Goal: Task Accomplishment & Management: Complete application form

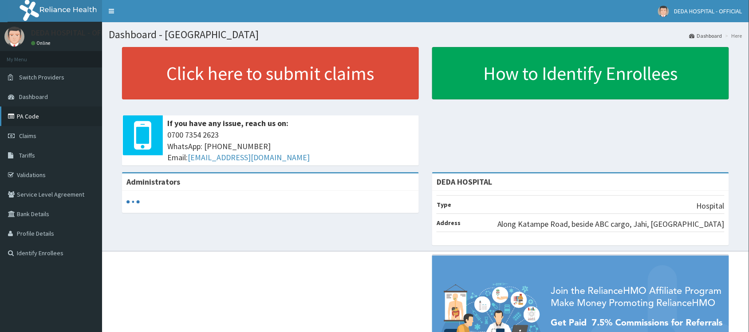
click at [35, 120] on link "PA Code" at bounding box center [51, 116] width 102 height 20
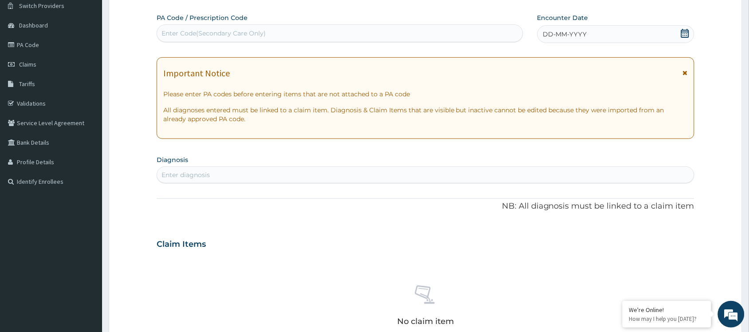
click at [187, 37] on div "Enter Code(Secondary Care Only)" at bounding box center [213, 33] width 104 height 9
paste input "PA/CAF7D9"
type input "PA/CAF7D9"
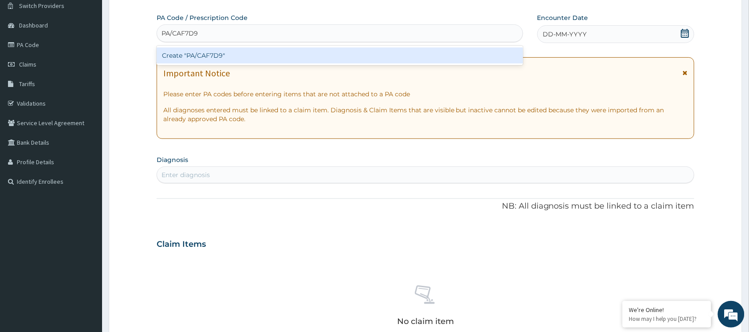
click at [185, 56] on div "Create "PA/CAF7D9"" at bounding box center [340, 55] width 366 height 16
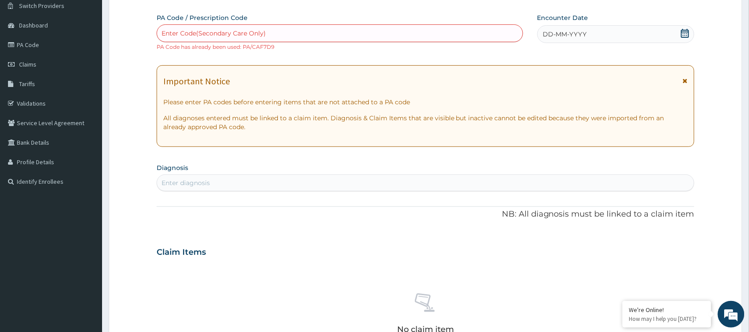
click at [177, 28] on div "Enter Code(Secondary Care Only)" at bounding box center [340, 33] width 366 height 14
paste input "PA/C17BFA"
type input "PA/C17BFA"
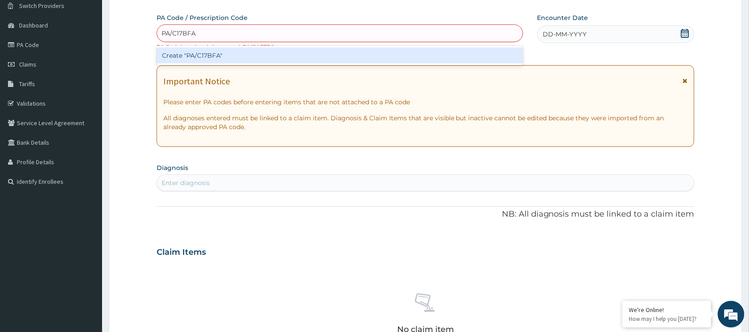
click at [214, 60] on div "Create "PA/C17BFA"" at bounding box center [340, 55] width 366 height 16
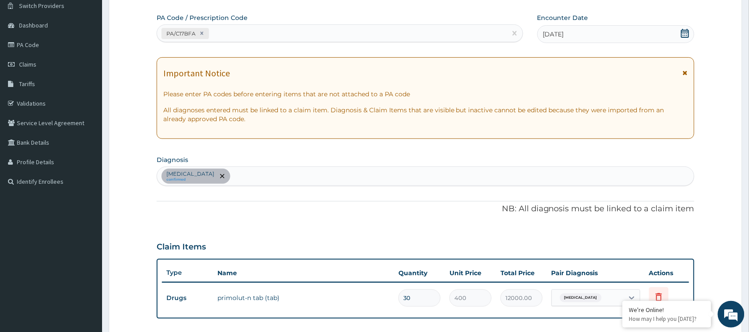
click at [240, 36] on div "PA/C17BFA" at bounding box center [332, 33] width 350 height 15
paste input "PA/191FED"
type input "PA/191FED"
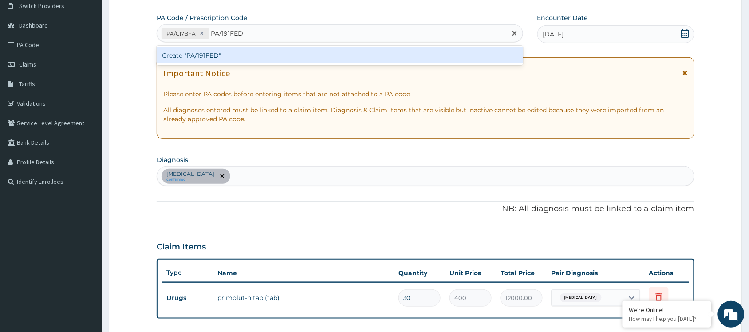
click at [233, 54] on div "Create "PA/191FED"" at bounding box center [340, 55] width 366 height 16
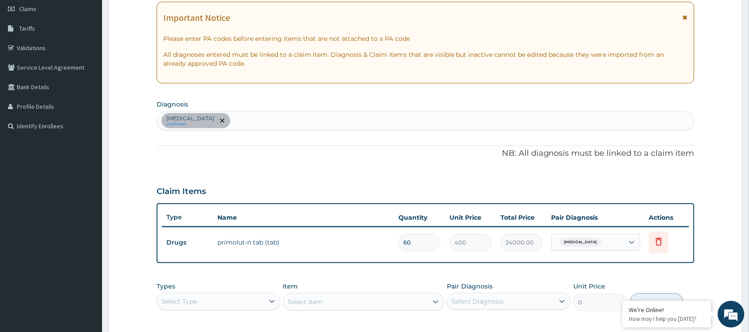
scroll to position [71, 0]
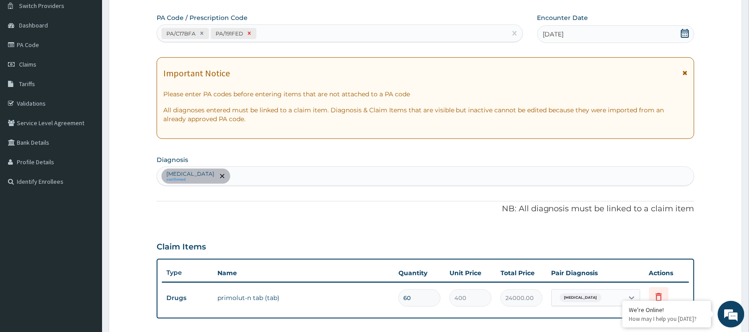
click at [251, 34] on icon at bounding box center [249, 33] width 6 height 6
type input "30"
type input "12000.00"
click at [216, 39] on div "PA/C17BFA" at bounding box center [332, 33] width 350 height 15
paste input "PA/764220"
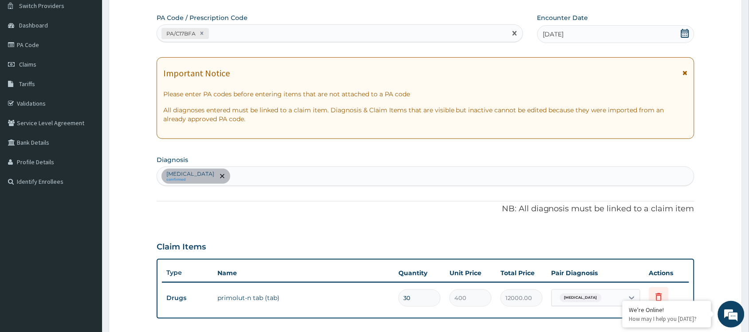
type input "PA/764220"
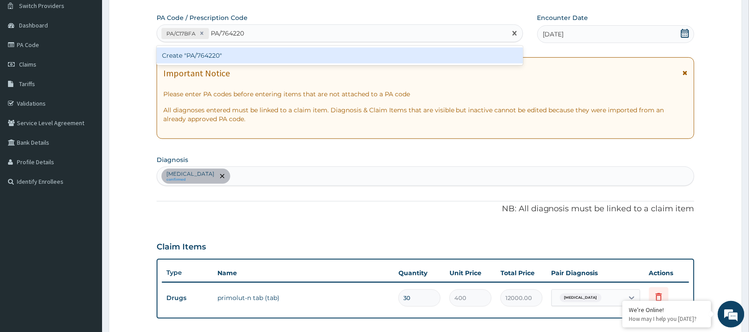
click at [230, 49] on div "Create "PA/764220"" at bounding box center [340, 55] width 366 height 16
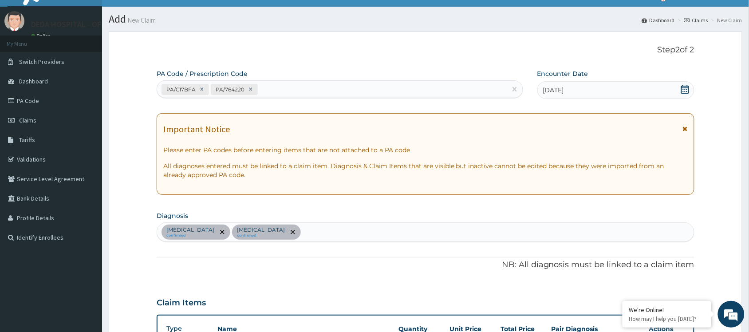
scroll to position [0, 0]
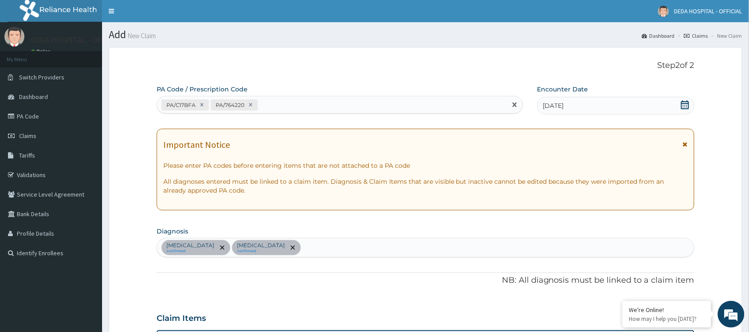
click at [274, 105] on div "PA/C17BFA PA/764220" at bounding box center [332, 105] width 350 height 15
paste input "PA/268FCE"
type input "PA/268FCE"
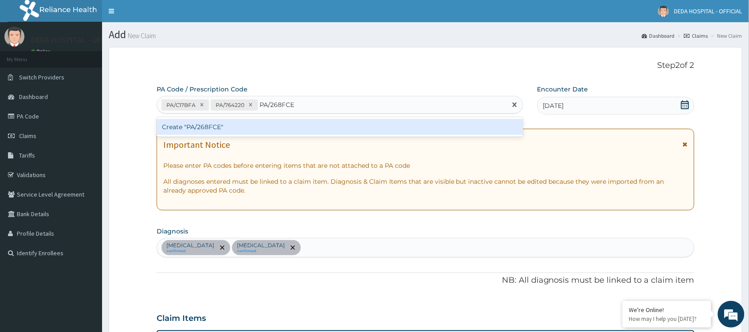
click at [267, 123] on div "Create "PA/268FCE"" at bounding box center [340, 127] width 366 height 16
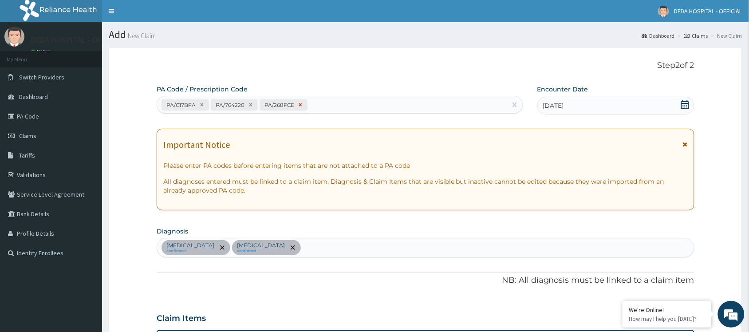
click at [297, 106] on icon at bounding box center [300, 105] width 6 height 6
type input "1"
type input "4275.00"
type input "1"
type input "5700.00"
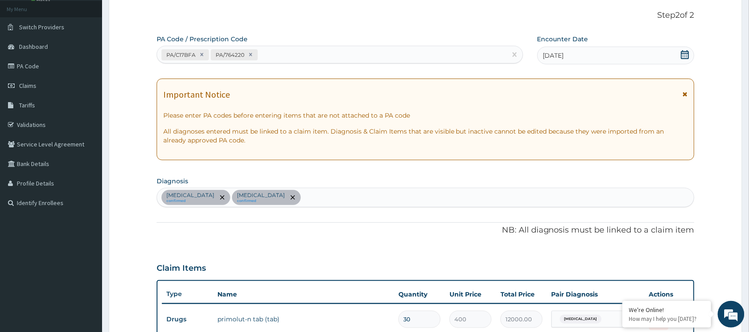
scroll to position [42, 0]
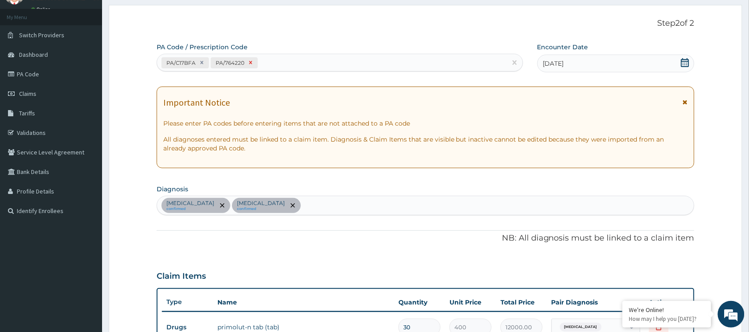
click at [251, 60] on icon at bounding box center [251, 62] width 6 height 6
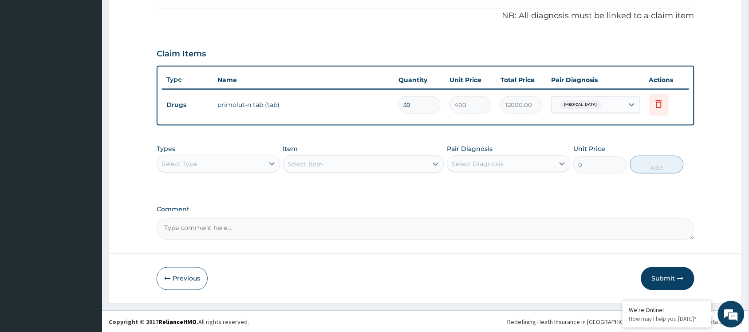
scroll to position [265, 0]
click at [668, 275] on button "Submit" at bounding box center [667, 278] width 53 height 23
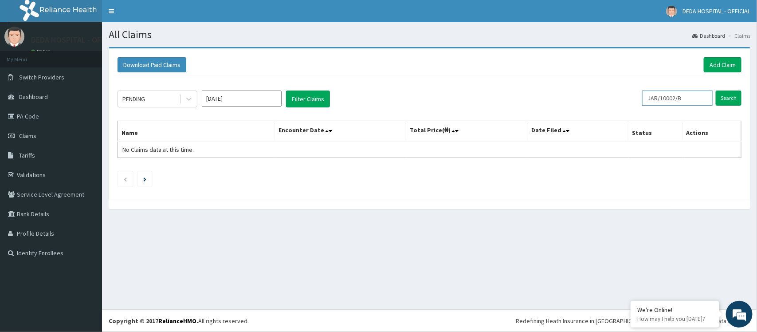
drag, startPoint x: 653, startPoint y: 98, endPoint x: 713, endPoint y: 98, distance: 59.5
click at [713, 98] on input "JAR/10002/B" at bounding box center [677, 98] width 71 height 15
paste input "API/10015/A"
type input "API/10015/A"
click at [733, 98] on input "Search" at bounding box center [729, 98] width 26 height 15
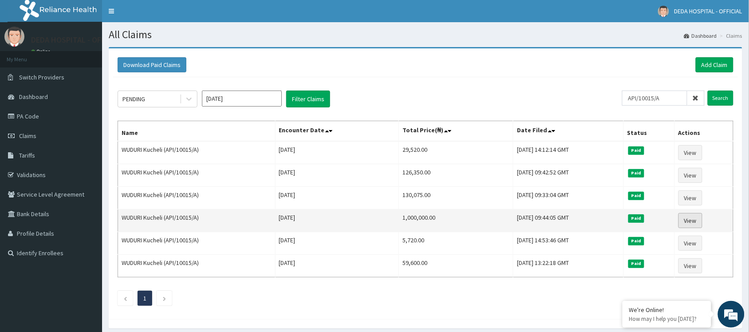
click at [691, 220] on link "View" at bounding box center [690, 220] width 24 height 15
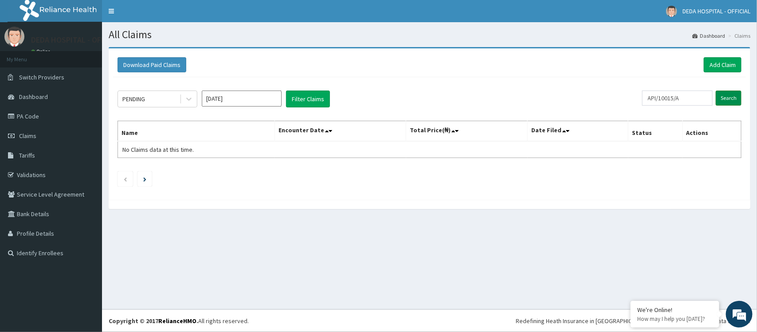
click at [735, 100] on input "Search" at bounding box center [729, 98] width 26 height 15
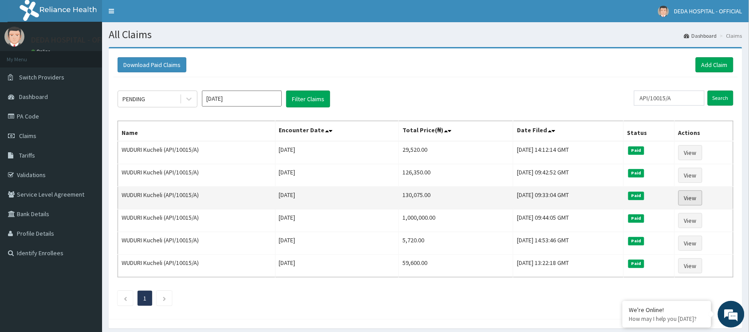
click at [688, 196] on link "View" at bounding box center [690, 197] width 24 height 15
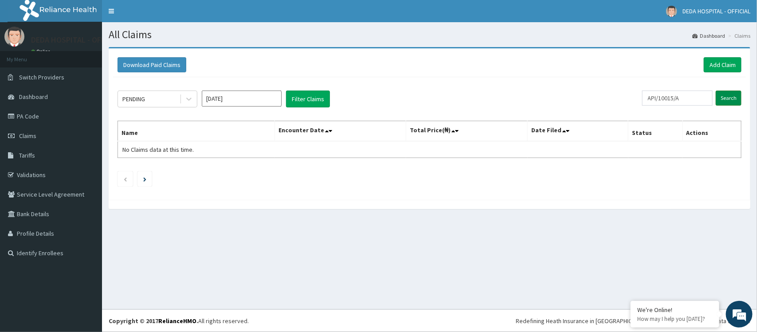
click at [719, 103] on input "Search" at bounding box center [729, 98] width 26 height 15
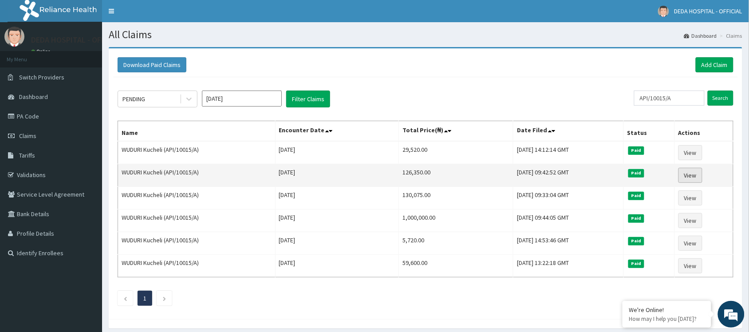
click at [695, 174] on link "View" at bounding box center [690, 175] width 24 height 15
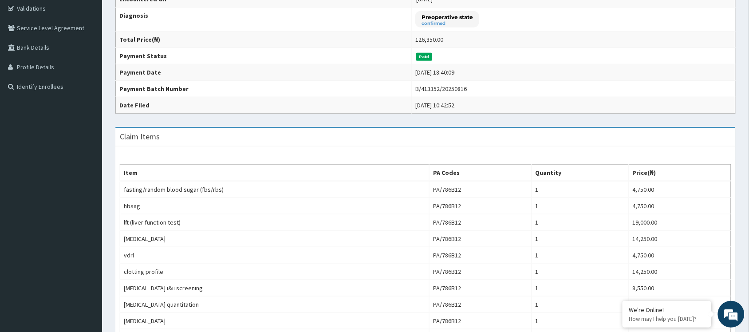
scroll to position [111, 0]
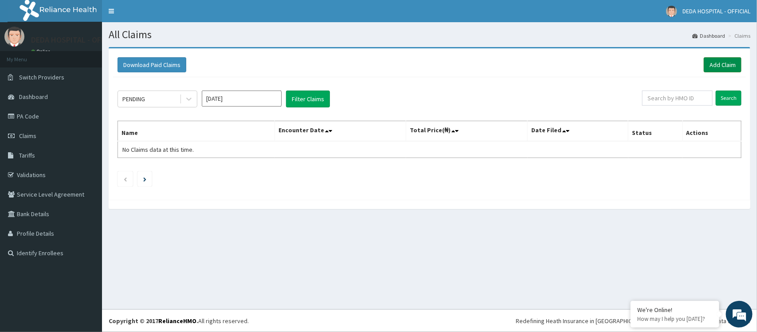
click at [725, 63] on link "Add Claim" at bounding box center [723, 64] width 38 height 15
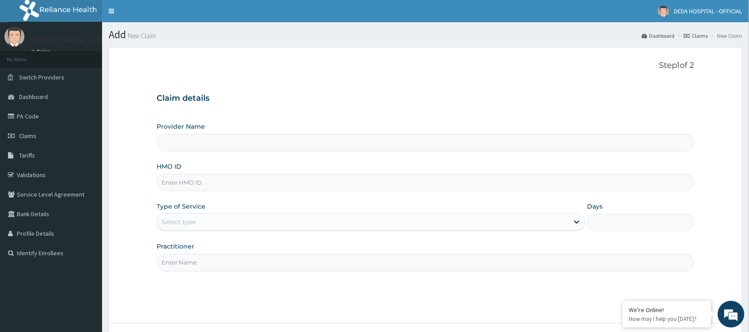
type input "DEDA HOSPITAL"
click at [190, 191] on input "HMO ID" at bounding box center [426, 182] width 538 height 17
paste input "GBI/10032/B"
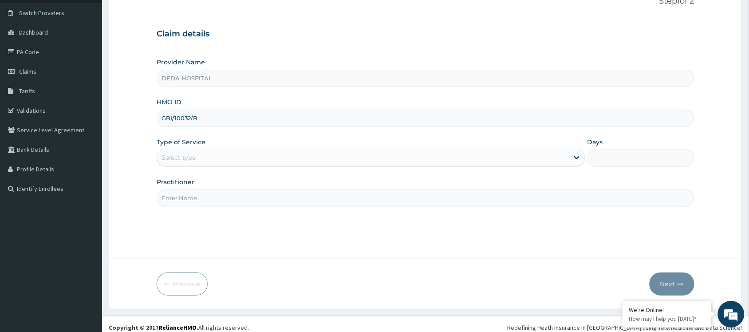
scroll to position [71, 0]
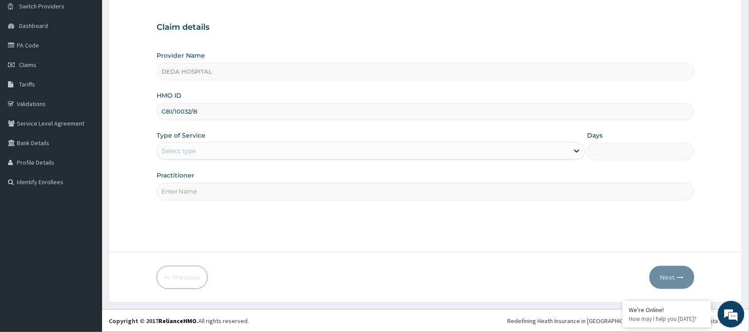
type input "GBI/10032/B"
click at [185, 149] on div "Select type" at bounding box center [178, 150] width 34 height 9
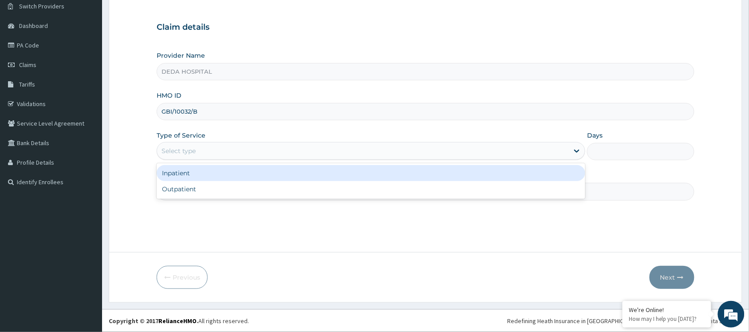
click at [183, 173] on div "Inpatient" at bounding box center [371, 173] width 429 height 16
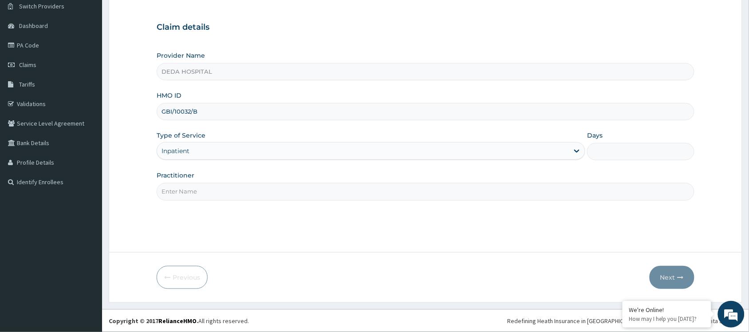
click at [602, 143] on div "Days" at bounding box center [640, 145] width 107 height 29
click at [600, 154] on input "Days" at bounding box center [640, 151] width 107 height 17
type input "3"
click at [217, 191] on input "Practitioner" at bounding box center [426, 191] width 538 height 17
type input "DR. ADEYINKA"
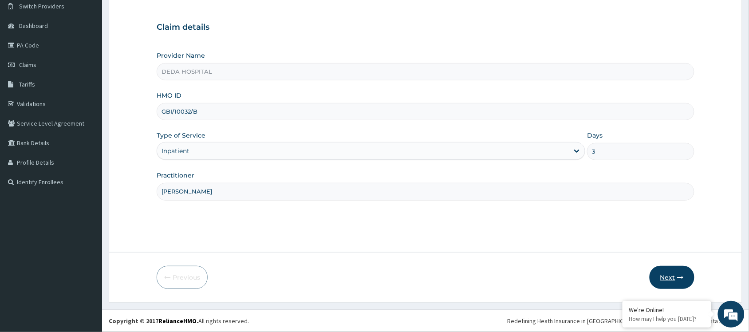
click at [657, 272] on button "Next" at bounding box center [672, 277] width 45 height 23
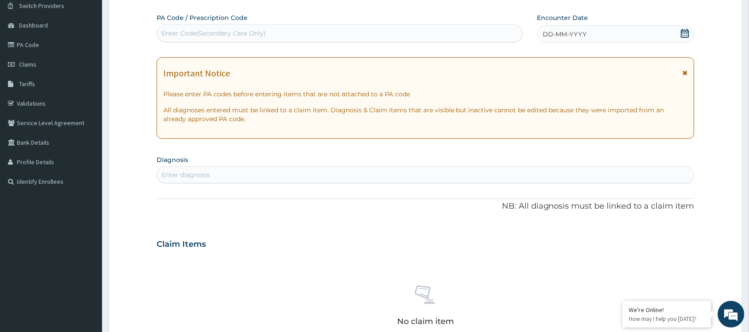
click at [187, 29] on div "Enter Code(Secondary Care Only)" at bounding box center [213, 33] width 104 height 9
click at [196, 36] on div "Enter Code(Secondary Care Only)" at bounding box center [213, 33] width 104 height 9
paste input "PA/5484EA"
type input "PA/5484EA"
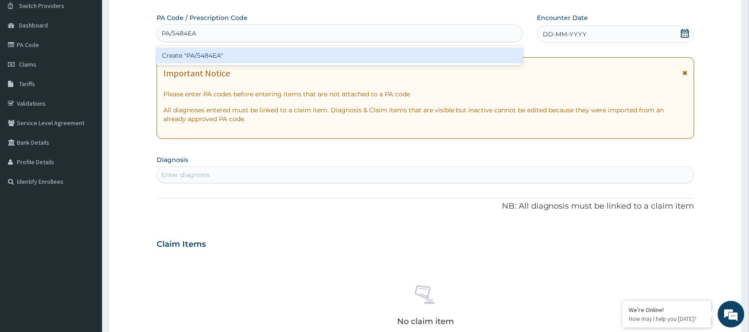
click at [185, 58] on div "Create "PA/5484EA"" at bounding box center [340, 55] width 366 height 16
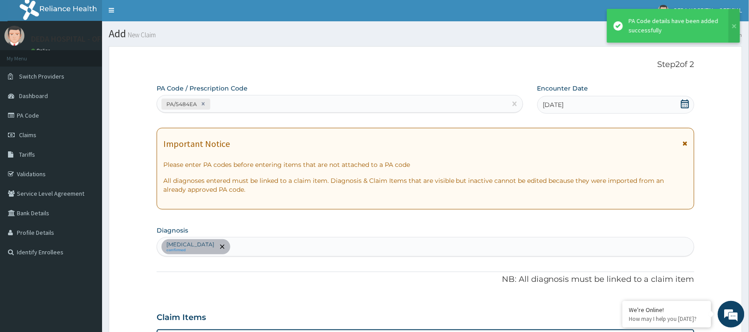
scroll to position [0, 0]
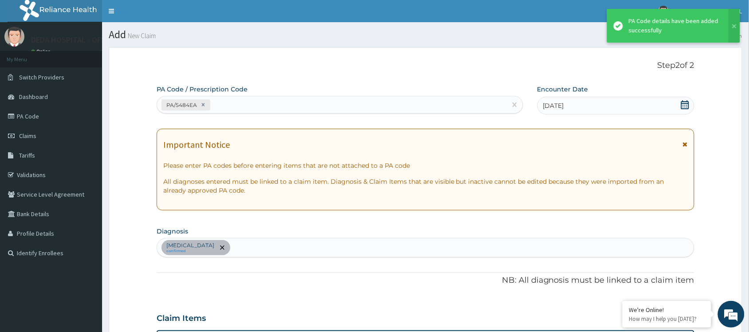
click at [225, 105] on div "PA/5484EA" at bounding box center [332, 105] width 350 height 15
paste input "PA/AC4306"
type input "PA/AC4306"
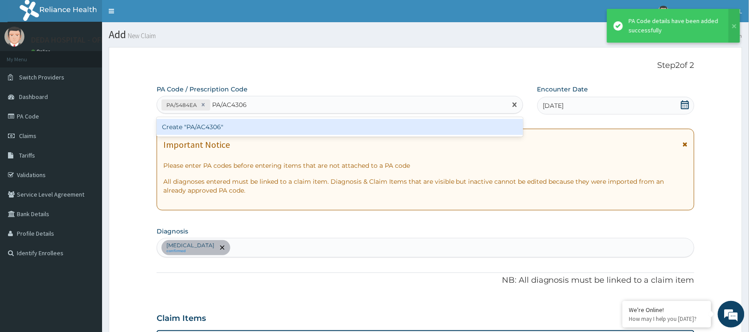
click at [222, 122] on div "Create "PA/AC4306"" at bounding box center [340, 127] width 366 height 16
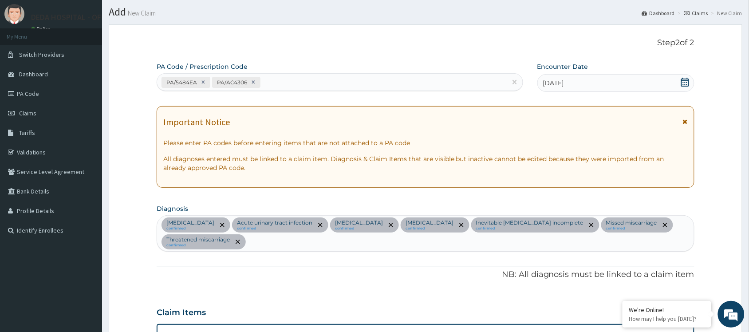
scroll to position [10, 0]
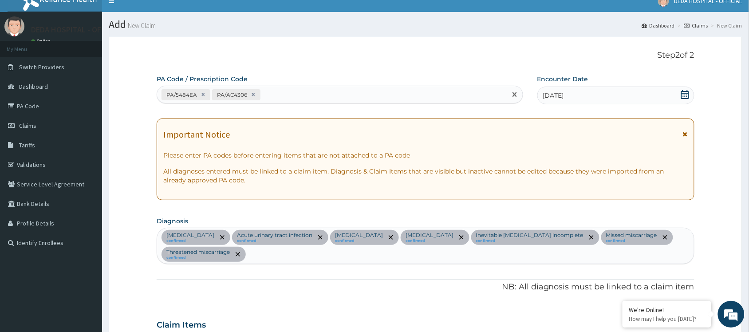
click at [278, 97] on div "PA/5484EA PA/AC4306" at bounding box center [332, 94] width 350 height 15
paste input "PA/8D3062"
type input "PA/8D3062"
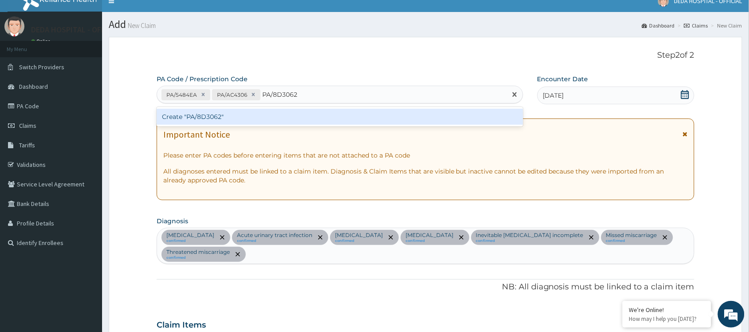
click at [264, 118] on div "Create "PA/8D3062"" at bounding box center [340, 117] width 366 height 16
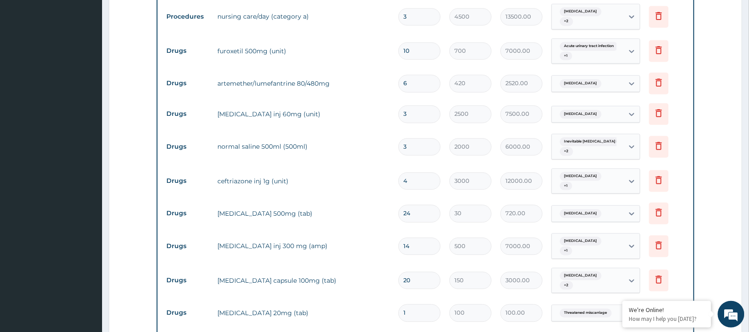
scroll to position [509, 0]
click at [411, 303] on input "1" at bounding box center [419, 311] width 42 height 17
type input "10"
type input "1000.00"
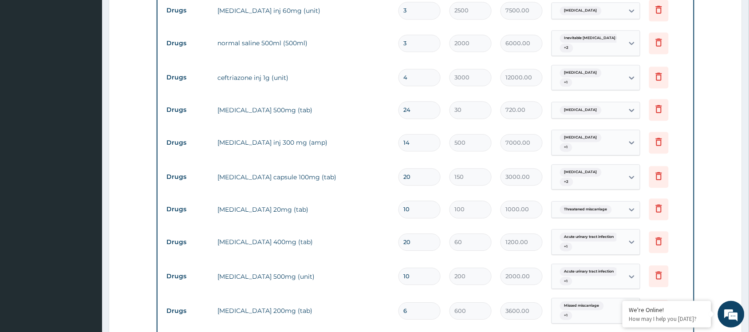
scroll to position [620, 0]
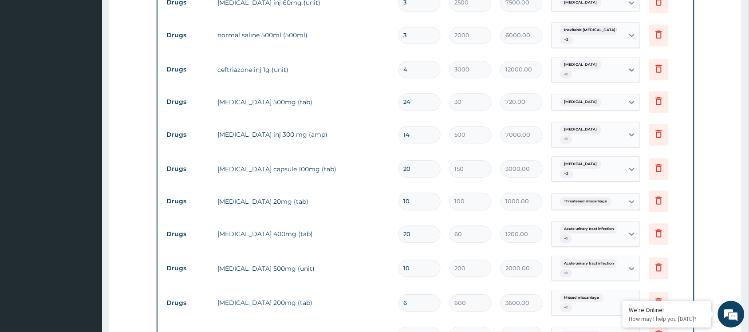
type input "10"
click at [107, 221] on section "Step 2 of 2 PA Code / Prescription Code PA/5484EA PA/AC4306 PA/8D3062 Encounter…" at bounding box center [425, 77] width 647 height 1315
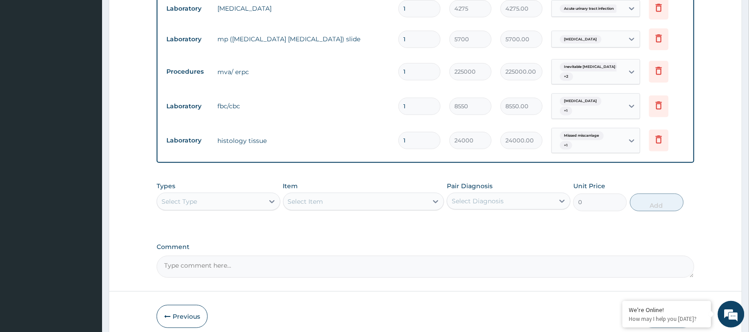
scroll to position [1008, 0]
click at [651, 129] on icon at bounding box center [659, 140] width 20 height 22
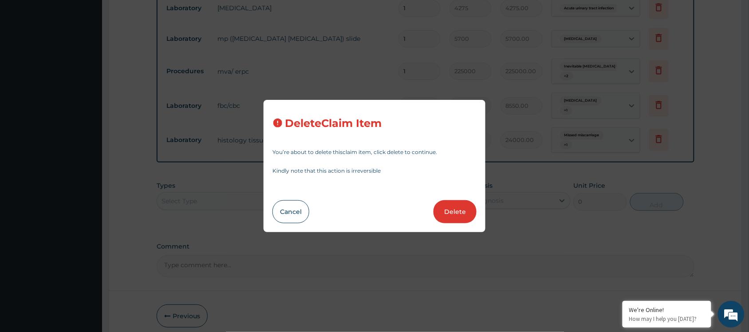
drag, startPoint x: 452, startPoint y: 206, endPoint x: 330, endPoint y: 236, distance: 125.6
click at [446, 205] on button "Delete" at bounding box center [454, 211] width 43 height 23
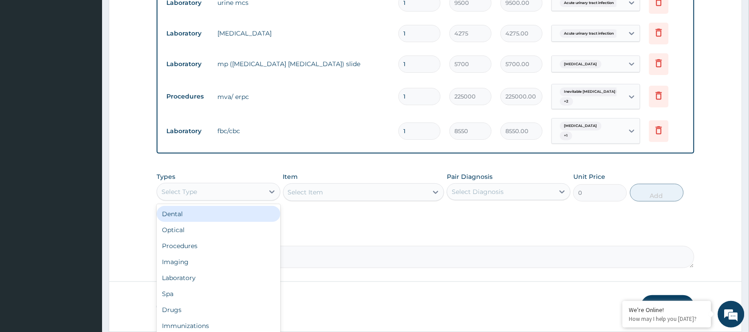
click at [230, 185] on div "Select Type" at bounding box center [210, 192] width 107 height 14
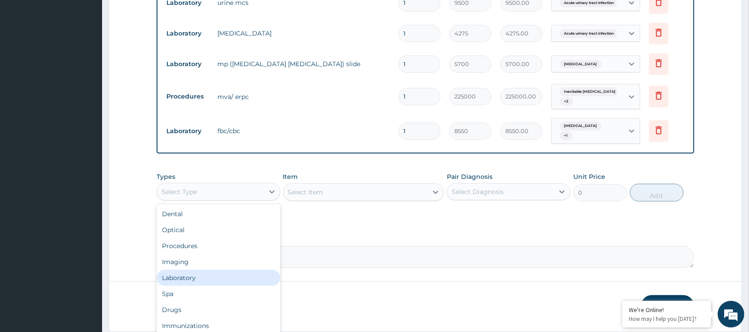
click at [189, 270] on div "Laboratory" at bounding box center [219, 278] width 124 height 16
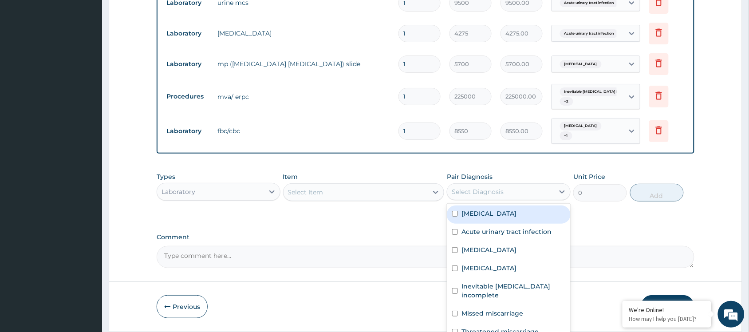
click at [482, 187] on div "Select Diagnosis" at bounding box center [478, 191] width 52 height 9
click at [464, 205] on div "Miscarriage" at bounding box center [509, 214] width 124 height 18
checkbox input "true"
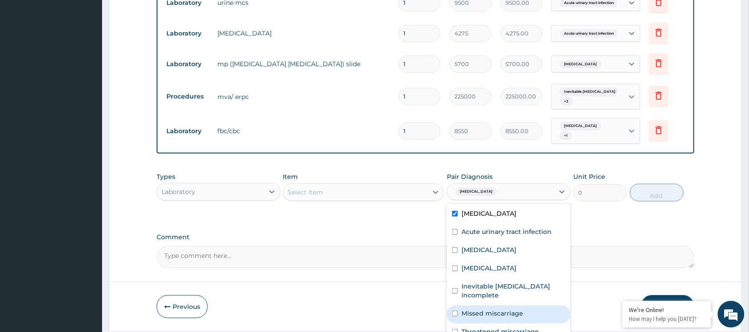
click at [464, 309] on label "Missed miscarriage" at bounding box center [492, 313] width 62 height 9
checkbox input "true"
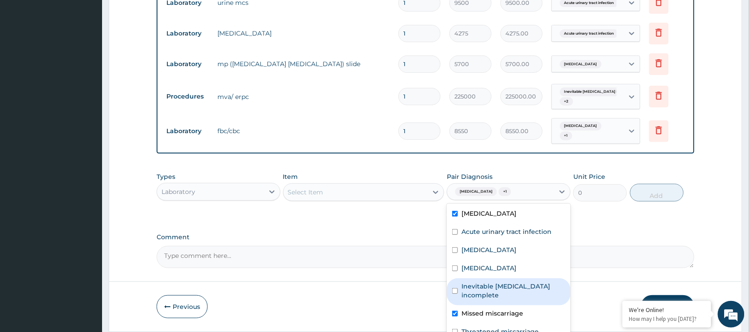
click at [465, 282] on label "Inevitable miscarriage incomplete" at bounding box center [513, 291] width 104 height 18
checkbox input "true"
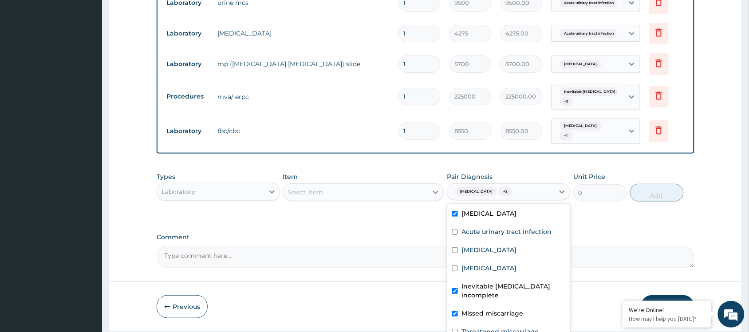
scroll to position [7, 0]
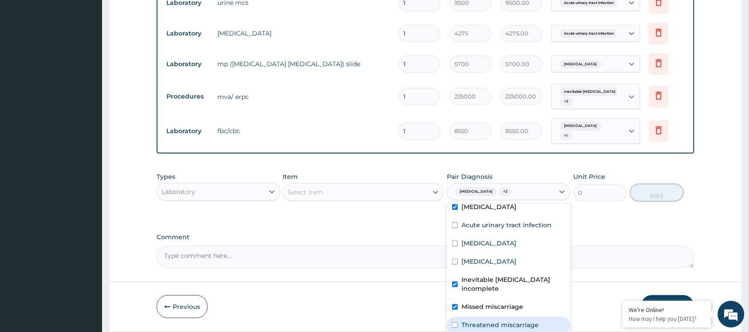
click at [466, 320] on label "Threatened miscarriage" at bounding box center [499, 324] width 77 height 9
checkbox input "true"
click at [342, 178] on div "Types Laboratory Item Select Item Pair Diagnosis option Threatened miscarriage,…" at bounding box center [426, 193] width 538 height 51
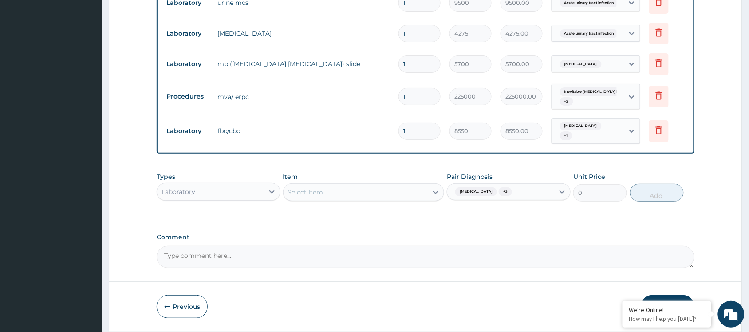
click at [337, 185] on div "Select Item" at bounding box center [355, 192] width 145 height 14
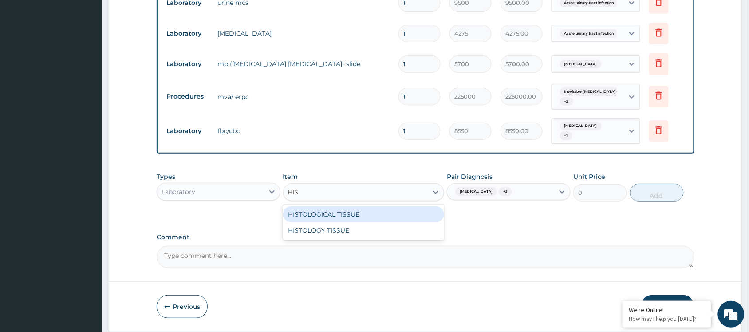
type input "HIST"
drag, startPoint x: 351, startPoint y: 185, endPoint x: 407, endPoint y: 160, distance: 61.6
click at [354, 206] on div "HISTOLOGICAL TISSUE" at bounding box center [363, 214] width 161 height 16
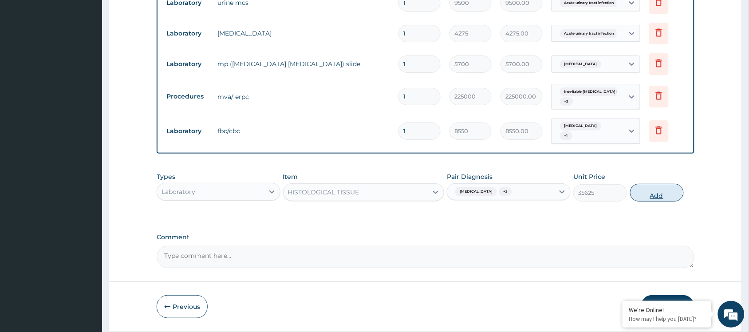
click at [659, 184] on button "Add" at bounding box center [657, 193] width 54 height 18
type input "0"
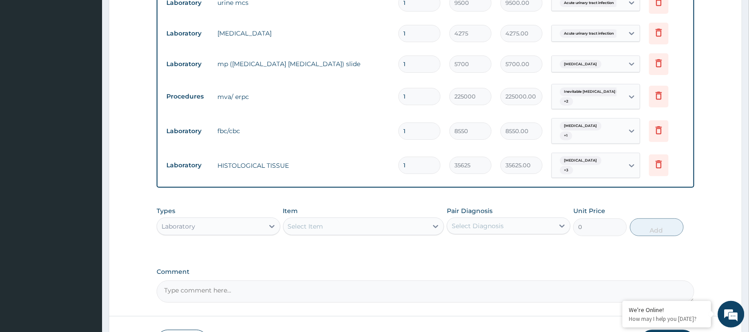
drag, startPoint x: 628, startPoint y: 213, endPoint x: 628, endPoint y: 218, distance: 4.9
click at [628, 216] on div "Types Laboratory Item Select Item Pair Diagnosis Select Diagnosis Unit Price 0 …" at bounding box center [426, 227] width 538 height 51
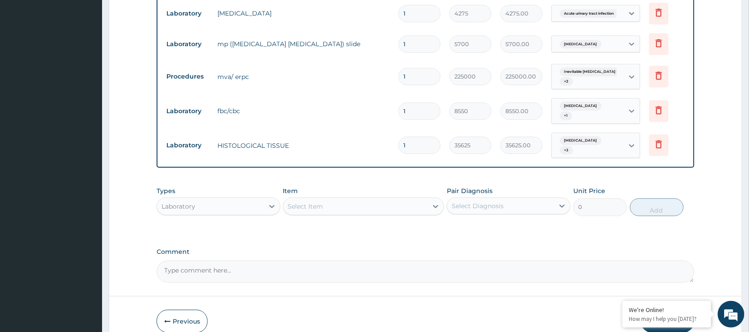
scroll to position [1014, 0]
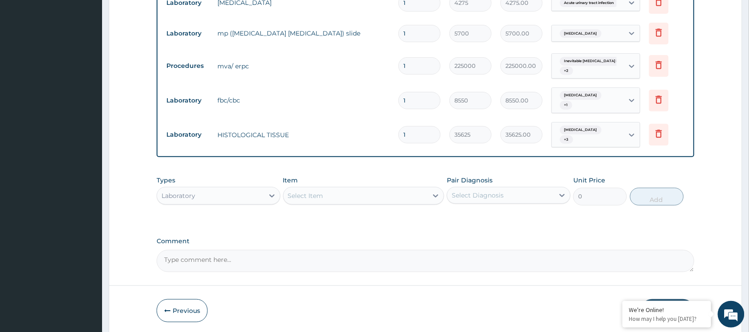
click at [655, 299] on button "Submit" at bounding box center [667, 310] width 53 height 23
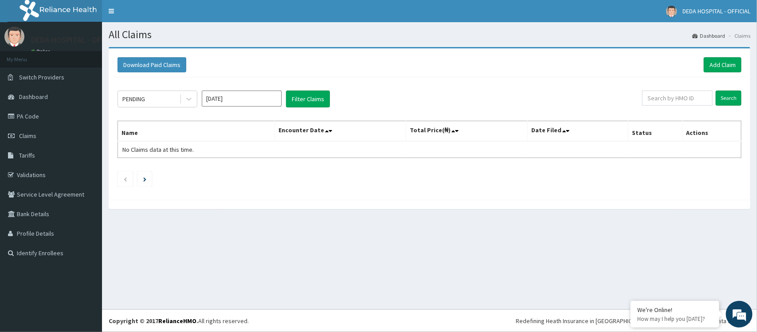
click at [470, 209] on div at bounding box center [430, 204] width 642 height 9
click at [250, 96] on input "Sep 2025" at bounding box center [242, 99] width 80 height 16
click at [243, 173] on div "Aug" at bounding box center [242, 173] width 18 height 16
type input "Aug 2025"
click at [299, 106] on button "Filter Claims" at bounding box center [308, 99] width 44 height 17
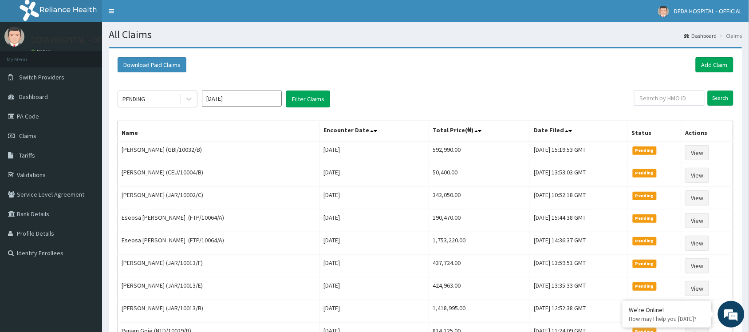
click at [710, 55] on div "Download Paid Claims Add Claim" at bounding box center [425, 65] width 625 height 24
click at [713, 63] on link "Add Claim" at bounding box center [715, 64] width 38 height 15
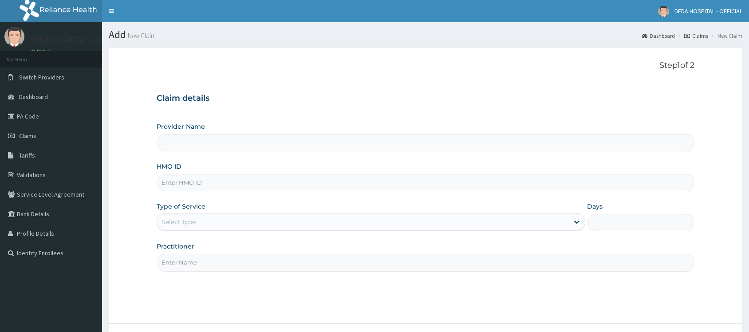
type input "DEDA HOSPITAL"
click at [176, 180] on input "HMO ID" at bounding box center [426, 182] width 538 height 17
paste input "HLL/10004/C"
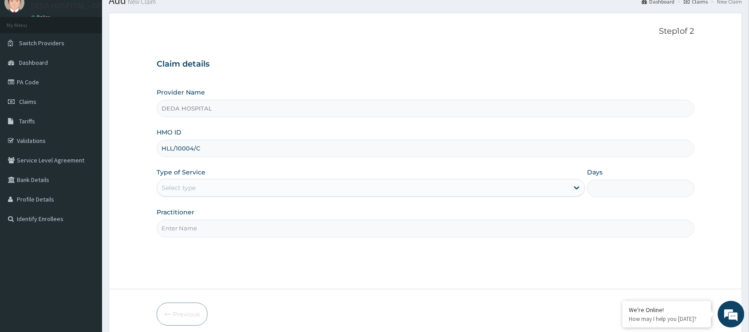
scroll to position [71, 0]
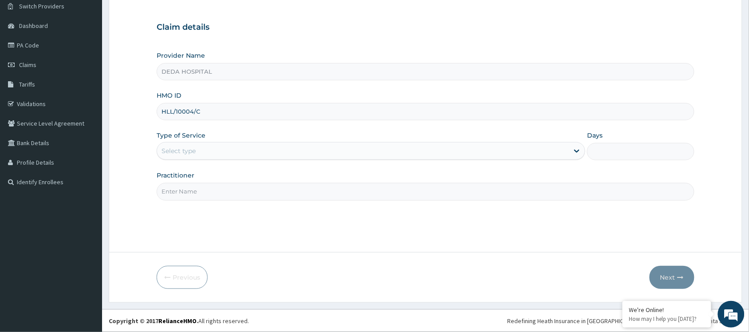
type input "HLL/10004/C"
click at [189, 154] on div "Select type" at bounding box center [178, 150] width 34 height 9
click at [192, 151] on div "Select type" at bounding box center [178, 150] width 34 height 9
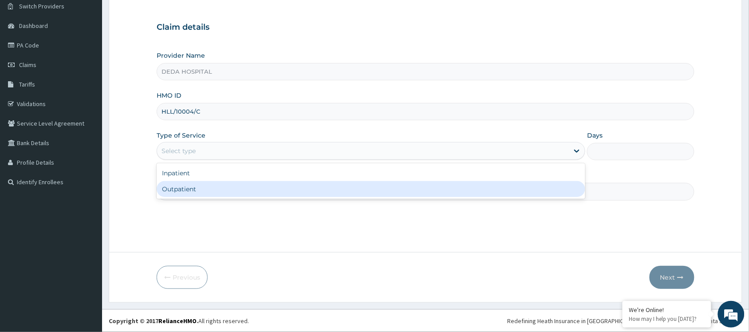
click at [180, 192] on div "Outpatient" at bounding box center [371, 189] width 429 height 16
type input "1"
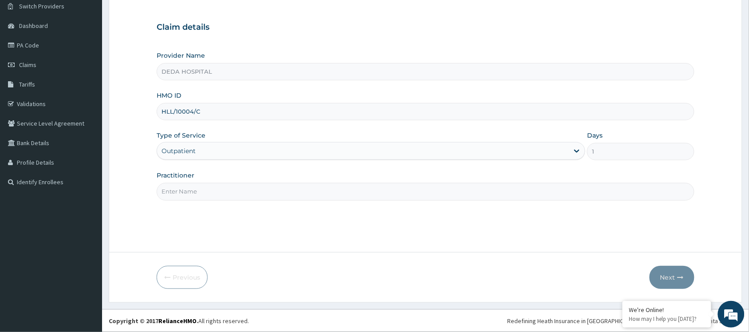
click at [177, 192] on input "Practitioner" at bounding box center [426, 191] width 538 height 17
click at [283, 149] on div "Outpatient" at bounding box center [363, 151] width 412 height 14
click at [202, 148] on div "Outpatient" at bounding box center [363, 151] width 412 height 14
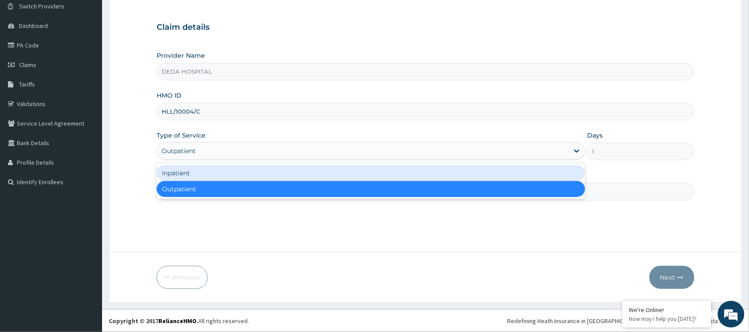
drag, startPoint x: 187, startPoint y: 172, endPoint x: 228, endPoint y: 169, distance: 40.5
click at [187, 173] on div "Inpatient" at bounding box center [371, 173] width 429 height 16
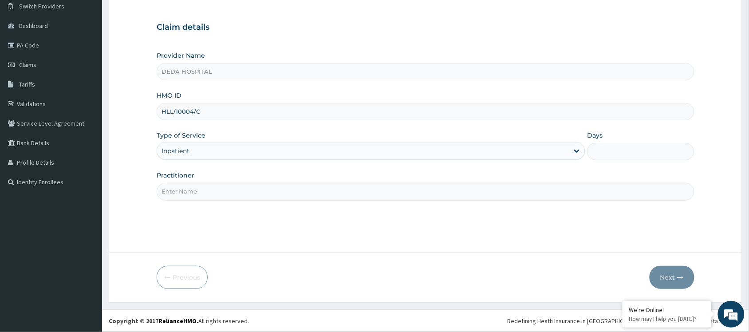
click at [606, 147] on input "Days" at bounding box center [640, 151] width 107 height 17
type input "2"
click at [188, 197] on input "Practitioner" at bounding box center [426, 191] width 538 height 17
click at [192, 185] on input "Practitioner" at bounding box center [426, 191] width 538 height 17
type input "DR. SEUN"
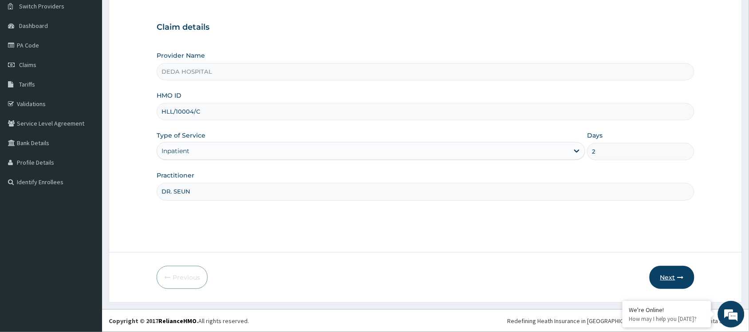
click at [675, 279] on button "Next" at bounding box center [672, 277] width 45 height 23
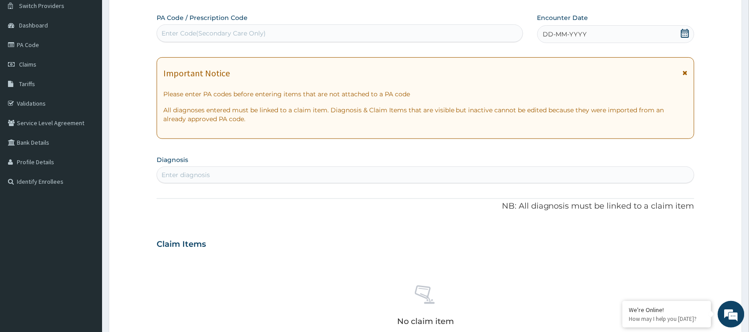
click at [180, 32] on div "Enter Code(Secondary Care Only)" at bounding box center [213, 33] width 104 height 9
paste input "PA/8B5555"
type input "PA/8B5555"
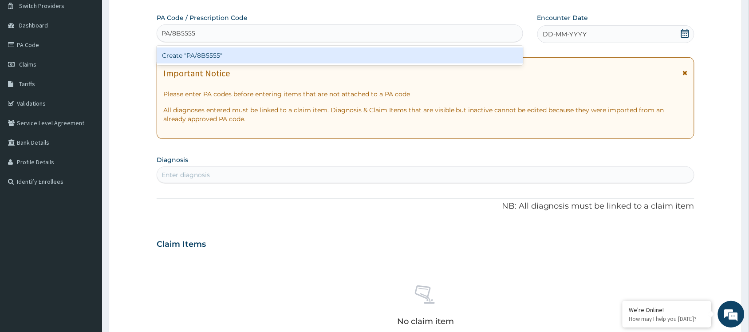
click at [201, 63] on div "Create "PA/8B5555"" at bounding box center [340, 55] width 366 height 16
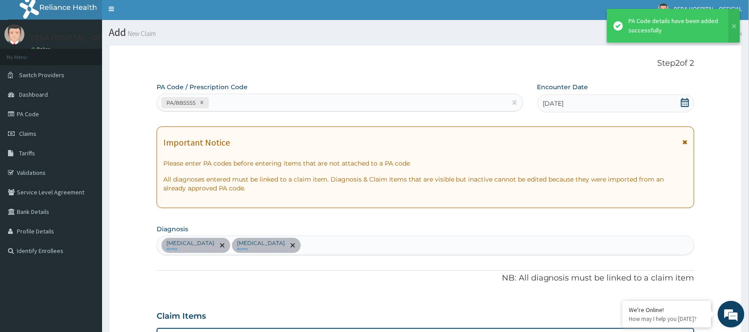
scroll to position [0, 0]
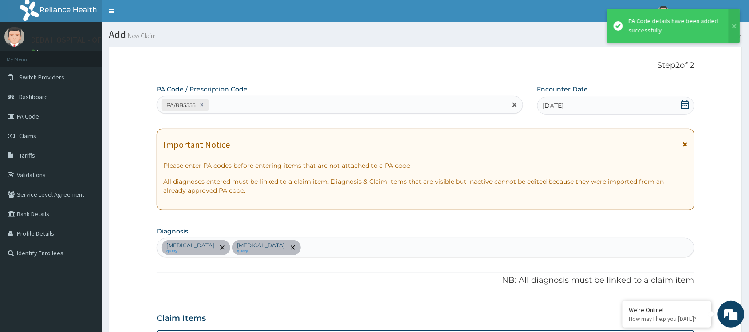
click at [251, 102] on div "PA/8B5555" at bounding box center [332, 105] width 350 height 15
paste input "PA/6EC4CE"
type input "PA/6EC4CE"
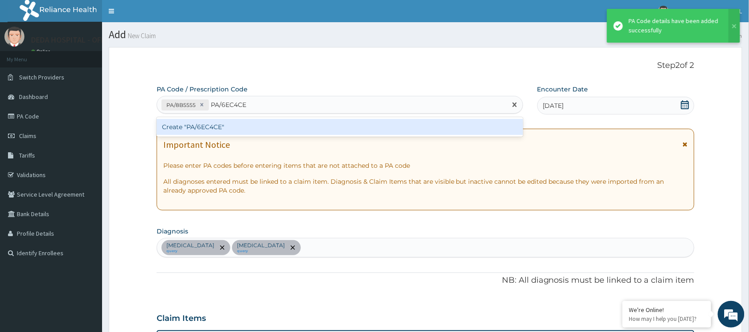
click at [227, 122] on div "Create "PA/6EC4CE"" at bounding box center [340, 127] width 366 height 16
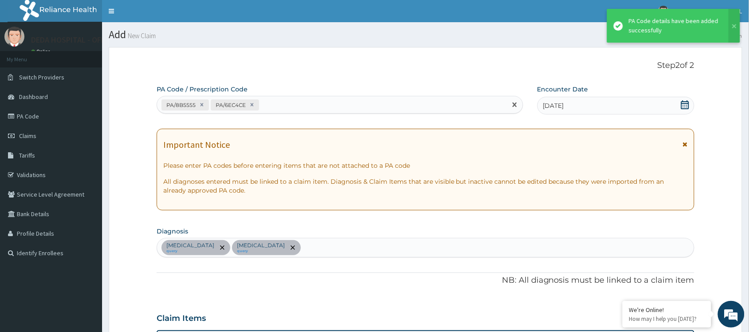
click at [278, 102] on div "PA/8B5555 PA/6EC4CE" at bounding box center [332, 105] width 350 height 15
paste input "PA/583089"
type input "PA/583089"
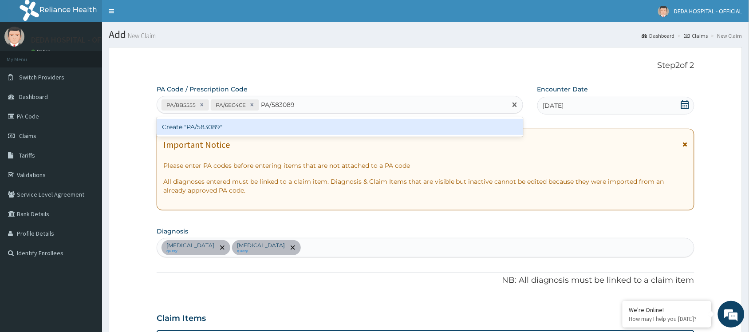
click at [269, 126] on div "Create "PA/583089"" at bounding box center [340, 127] width 366 height 16
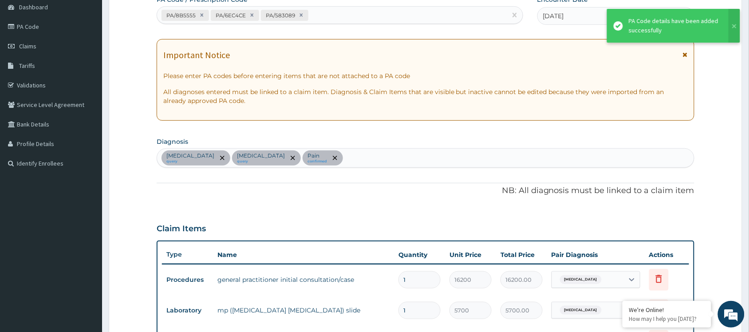
scroll to position [59, 0]
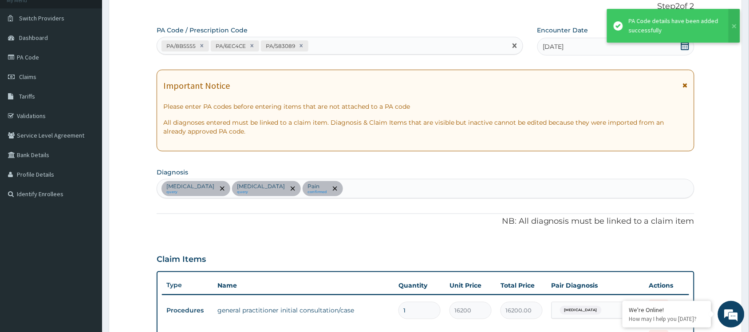
click at [340, 39] on div "PA/8B5555 PA/6EC4CE PA/583089" at bounding box center [332, 46] width 350 height 15
paste input "PA/F25B2C"
type input "PA/F25B2C"
click at [293, 52] on div "PA/8B5555 PA/6EC4CE PA/583089" at bounding box center [332, 46] width 350 height 15
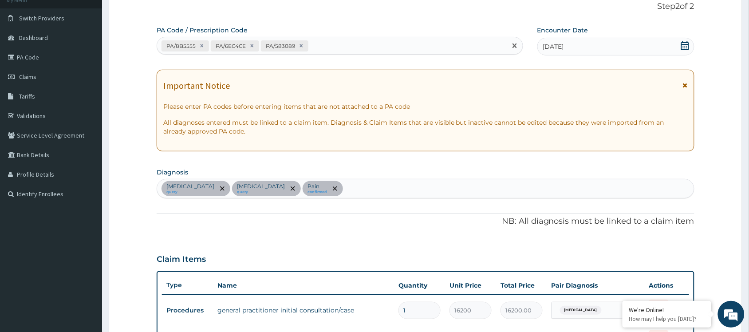
click at [339, 39] on div "PA/8B5555 PA/6EC4CE PA/583089" at bounding box center [332, 46] width 350 height 15
click at [329, 47] on div "PA/8B5555 PA/6EC4CE PA/583089" at bounding box center [332, 46] width 350 height 15
paste input "PA/F25B2C"
type input "PA/F25B2C"
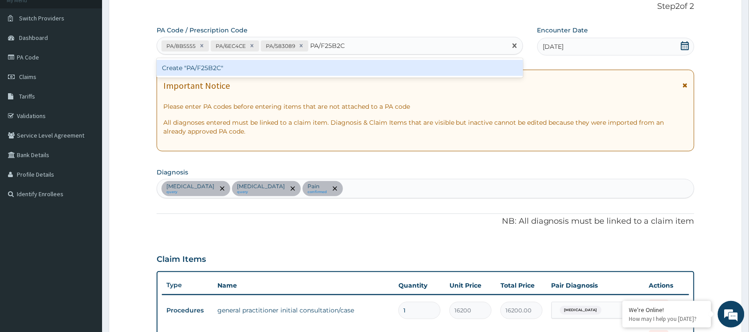
click at [265, 67] on div "Create "PA/F25B2C"" at bounding box center [340, 68] width 366 height 16
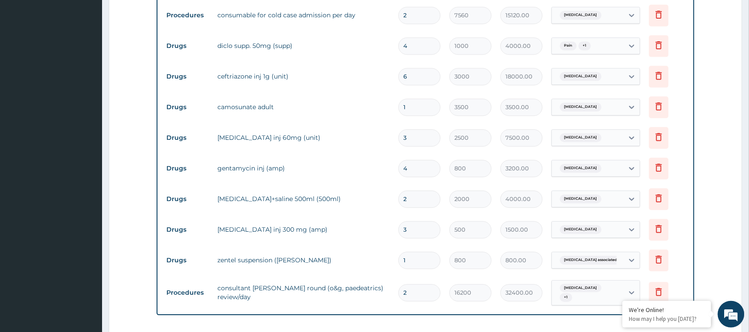
scroll to position [582, 0]
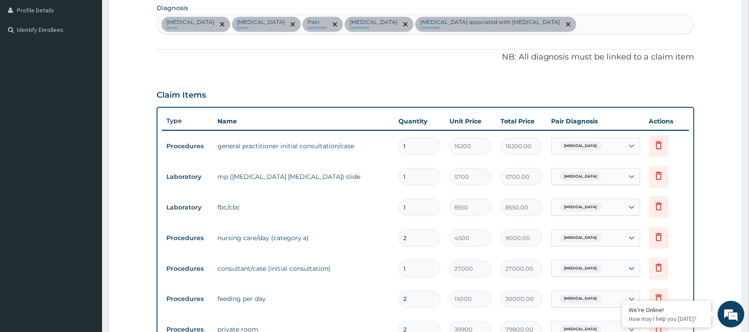
scroll to position [249, 0]
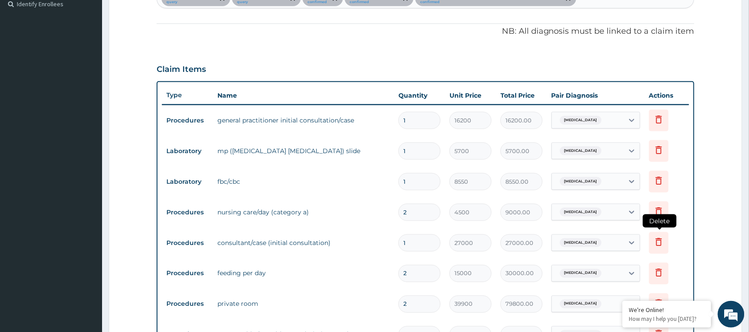
click at [657, 241] on icon at bounding box center [658, 241] width 11 height 11
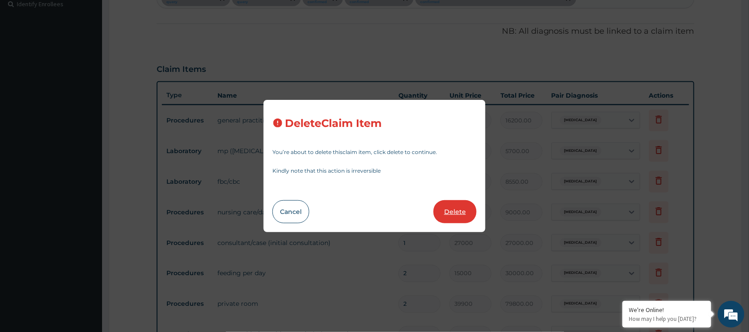
click at [453, 210] on button "Delete" at bounding box center [454, 211] width 43 height 23
type input "2"
type input "15000"
type input "30000.00"
type input "39900"
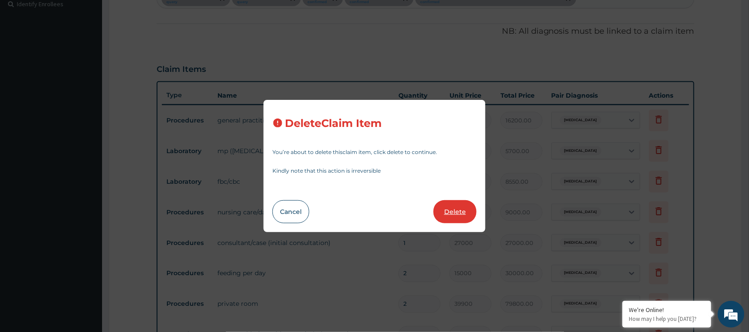
type input "79800.00"
type input "7560"
type input "15120.00"
type input "4"
type input "1000"
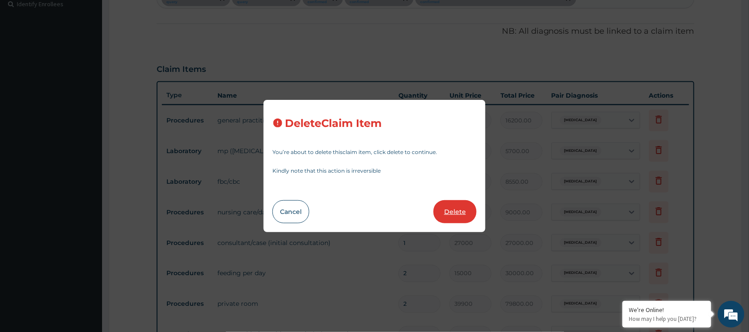
type input "4000.00"
type input "6"
type input "3000"
type input "18000.00"
type input "1"
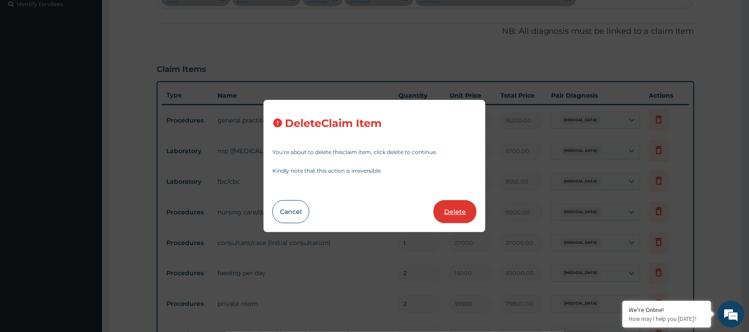
type input "3500"
type input "3500.00"
type input "3"
type input "2500"
type input "7500.00"
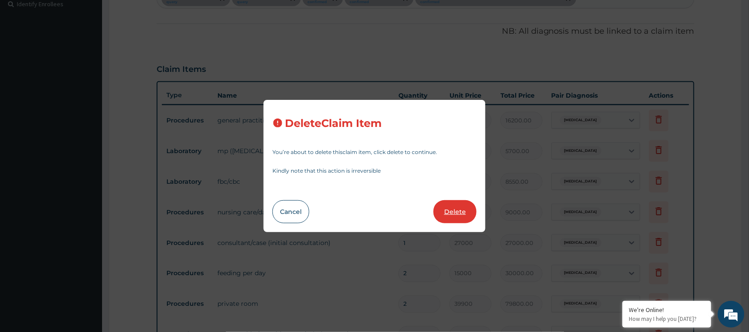
type input "4"
type input "800"
type input "3200.00"
type input "2"
type input "2000"
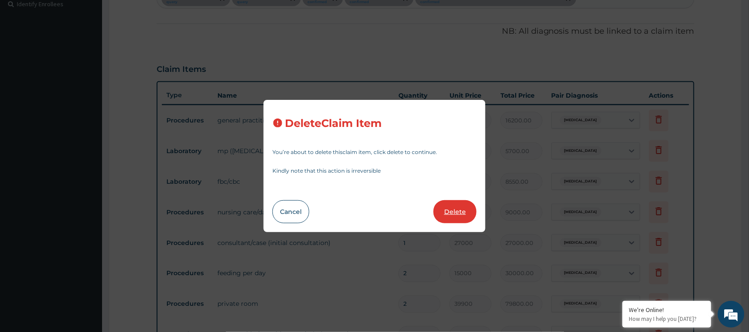
type input "4000.00"
type input "3"
type input "500"
type input "1500.00"
type input "1"
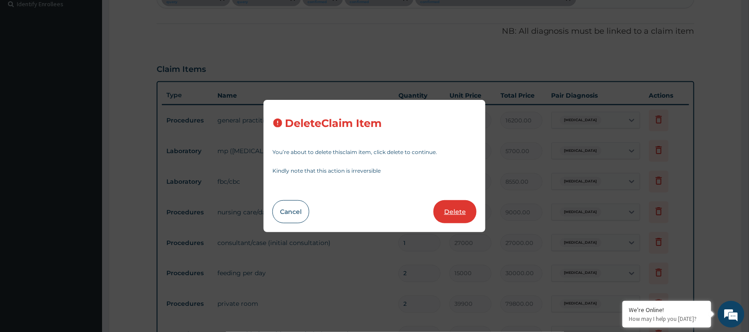
type input "800"
type input "800.00"
type input "2"
type input "16200"
type input "32400.00"
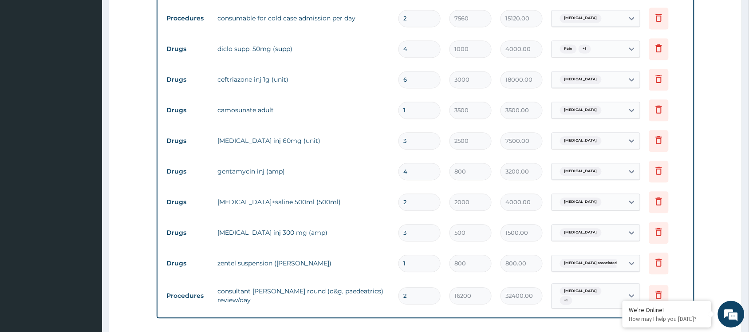
scroll to position [471, 0]
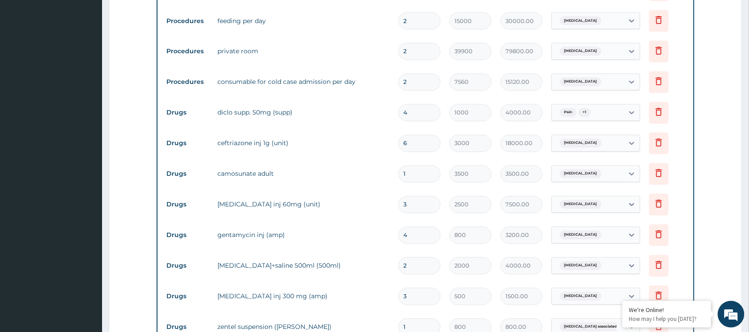
click at [422, 118] on input "4" at bounding box center [419, 112] width 42 height 17
type input "0.00"
type input "3"
type input "3000.00"
type input "3"
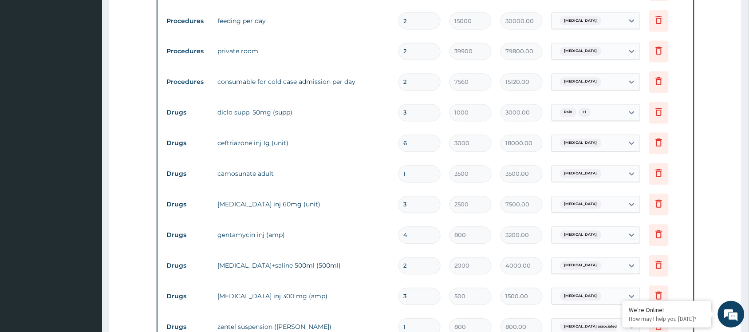
click at [384, 118] on td "diclo supp. 50mg (supp)" at bounding box center [303, 113] width 181 height 18
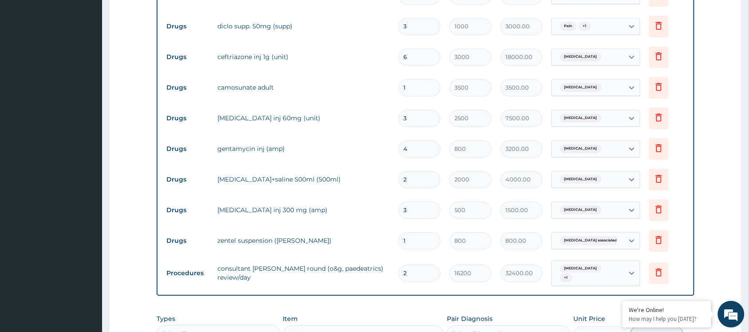
scroll to position [582, 0]
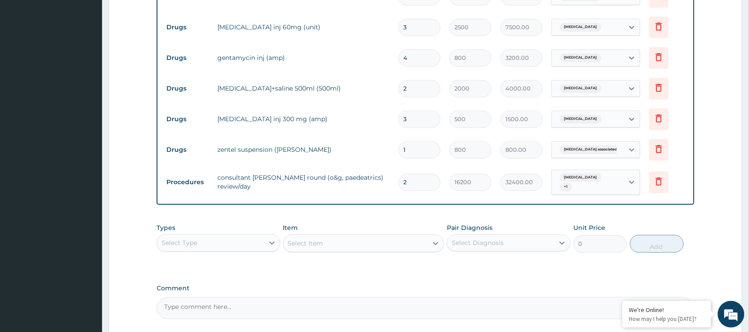
scroll to position [724, 0]
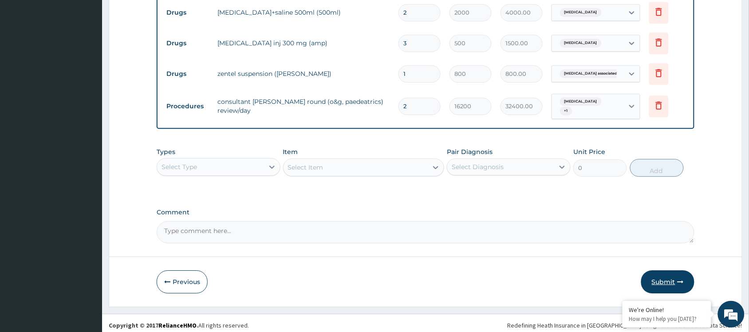
click at [673, 275] on button "Submit" at bounding box center [667, 281] width 53 height 23
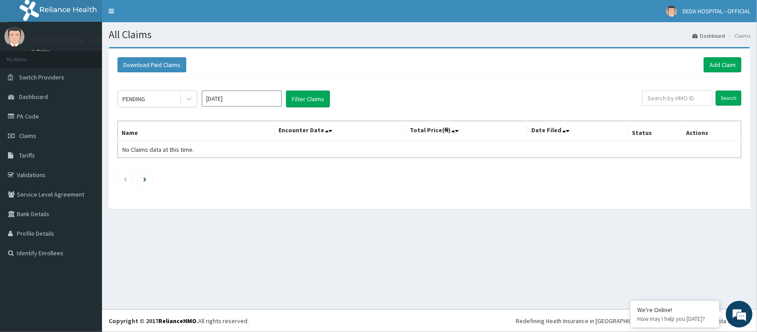
drag, startPoint x: 394, startPoint y: 262, endPoint x: 214, endPoint y: 271, distance: 179.5
click at [353, 287] on div "All Claims Dashboard Claims Download Paid Claims Add Claim × Note you can only …" at bounding box center [429, 165] width 655 height 287
click at [262, 98] on input "[DATE]" at bounding box center [242, 99] width 80 height 16
click at [246, 172] on div "Aug" at bounding box center [242, 173] width 18 height 16
type input "Aug 2025"
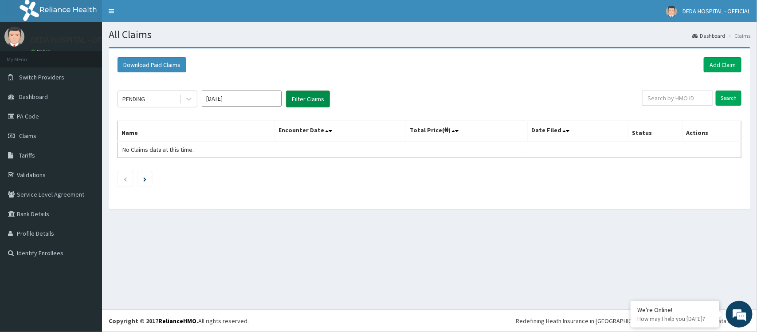
click at [304, 94] on button "Filter Claims" at bounding box center [308, 99] width 44 height 17
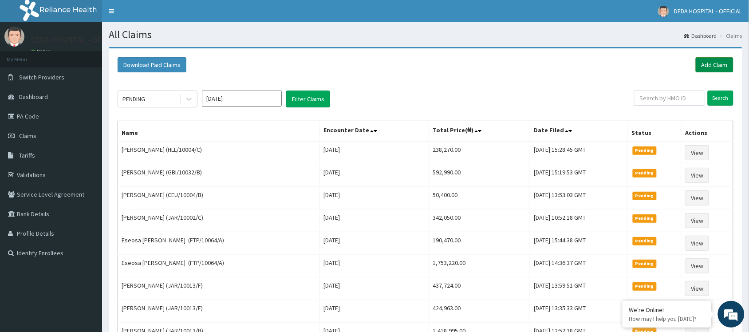
click at [710, 62] on link "Add Claim" at bounding box center [715, 64] width 38 height 15
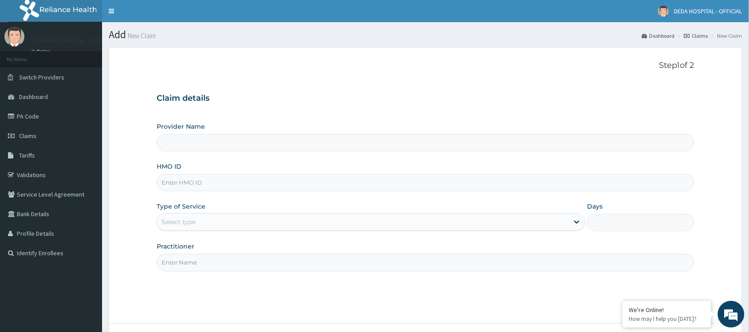
type input "DEDA HOSPITAL"
click at [191, 185] on input "HMO ID" at bounding box center [426, 182] width 538 height 17
paste input "ICR/10005/A"
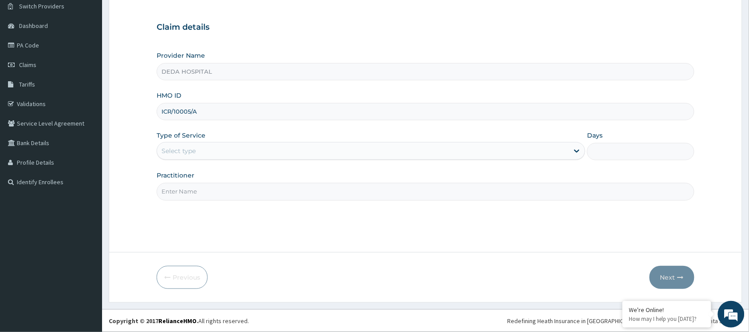
type input "ICR/10005/A"
click at [205, 157] on div "Select type" at bounding box center [363, 151] width 412 height 14
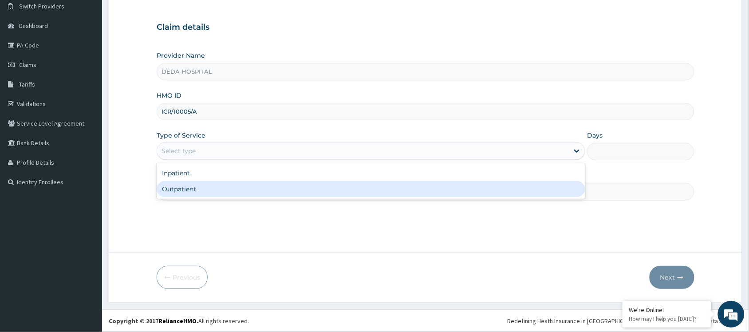
click at [185, 190] on div "Outpatient" at bounding box center [371, 189] width 429 height 16
type input "1"
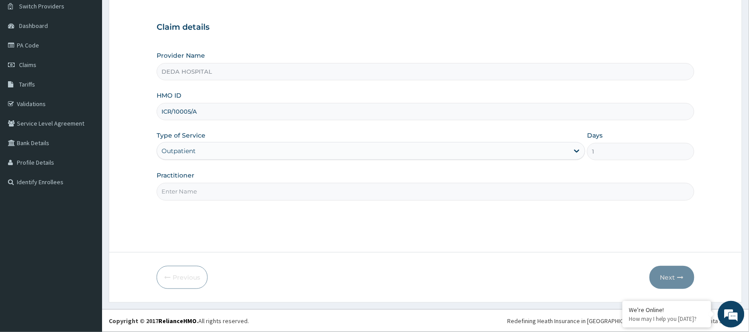
click at [194, 151] on div "Outpatient" at bounding box center [178, 150] width 34 height 9
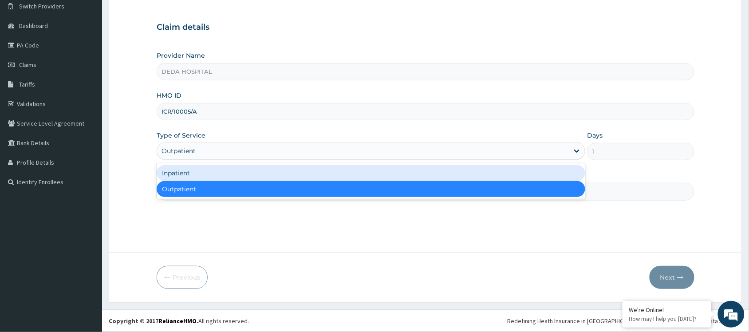
click at [180, 176] on div "Inpatient" at bounding box center [371, 173] width 429 height 16
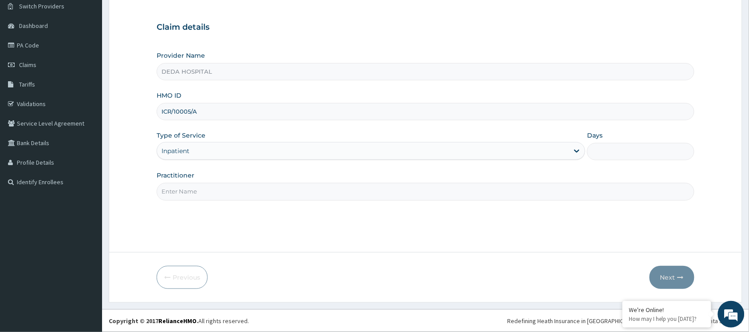
click at [645, 156] on input "Days" at bounding box center [640, 151] width 107 height 17
type input "2"
click at [177, 197] on input "Practitioner" at bounding box center [426, 191] width 538 height 17
type input "DR. EFE"
click at [661, 272] on button "Next" at bounding box center [672, 277] width 45 height 23
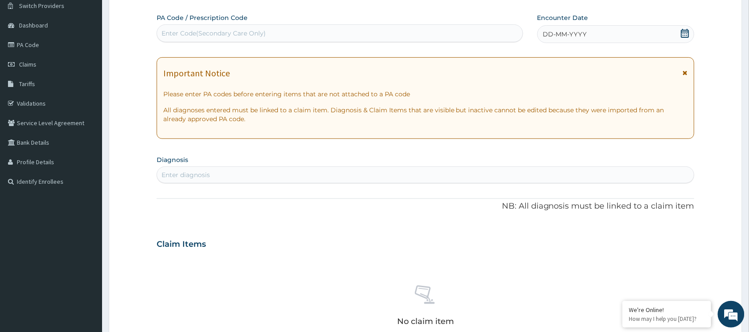
click at [187, 29] on div "Enter Code(Secondary Care Only)" at bounding box center [213, 33] width 104 height 9
paste input "PA/B9CD8D"
type input "PA/B9CD8D"
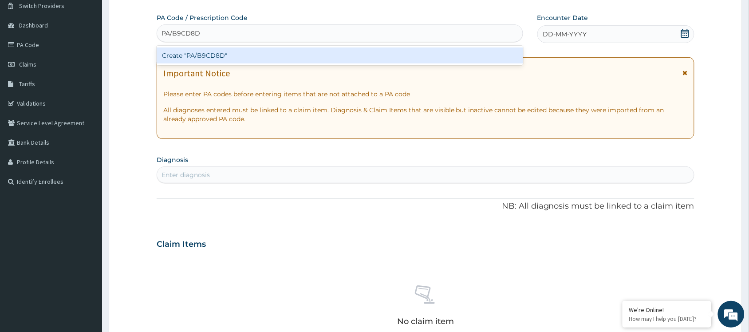
click at [184, 55] on div "Create "PA/B9CD8D"" at bounding box center [340, 55] width 366 height 16
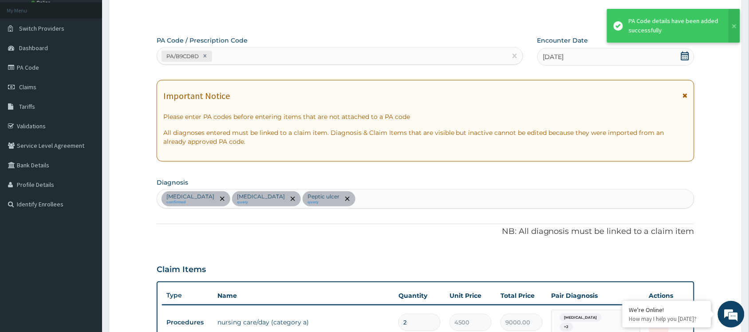
scroll to position [0, 0]
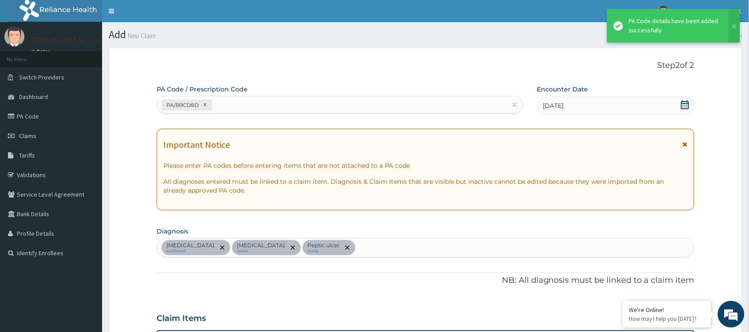
click at [240, 99] on div "PA/B9CD8D" at bounding box center [332, 105] width 350 height 15
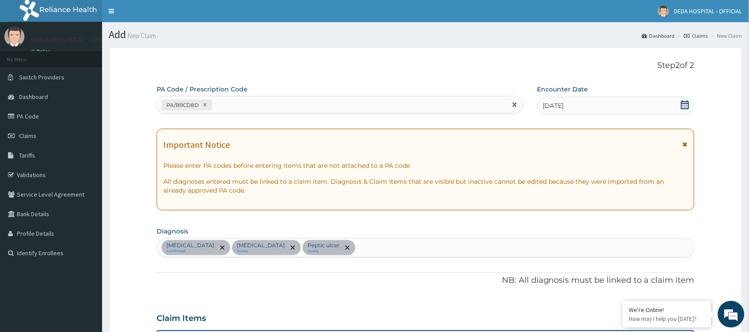
paste input "PA/D7B23B"
type input "PA/D7B23B"
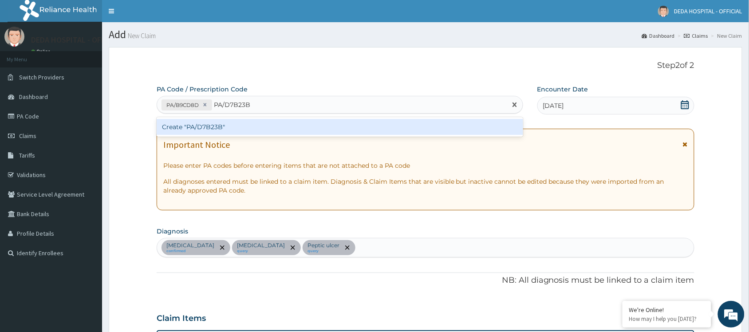
click at [228, 126] on div "Create "PA/D7B23B"" at bounding box center [340, 127] width 366 height 16
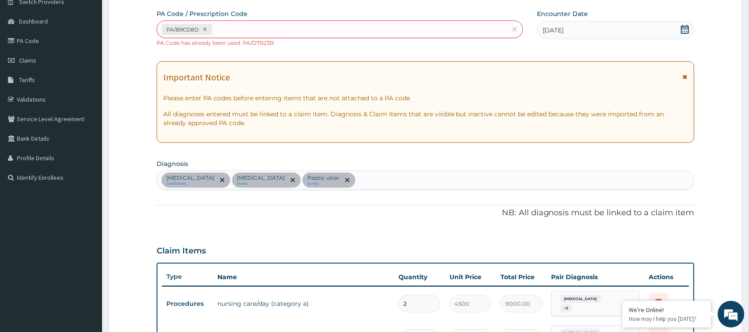
scroll to position [56, 0]
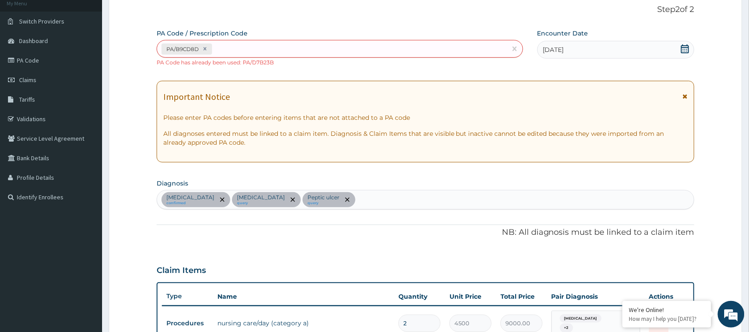
click at [222, 55] on div "PA/B9CD8D" at bounding box center [332, 49] width 350 height 15
paste input "PA/293DA9"
type input "PA/293DA9"
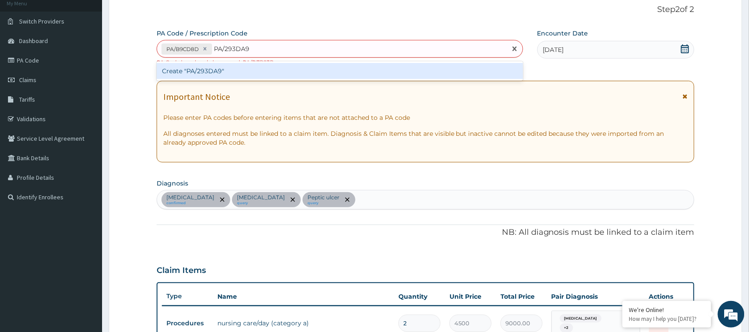
click at [214, 71] on div "Create "PA/293DA9"" at bounding box center [340, 71] width 366 height 16
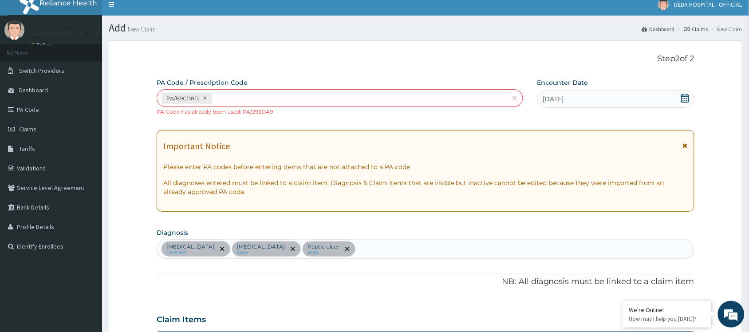
scroll to position [0, 0]
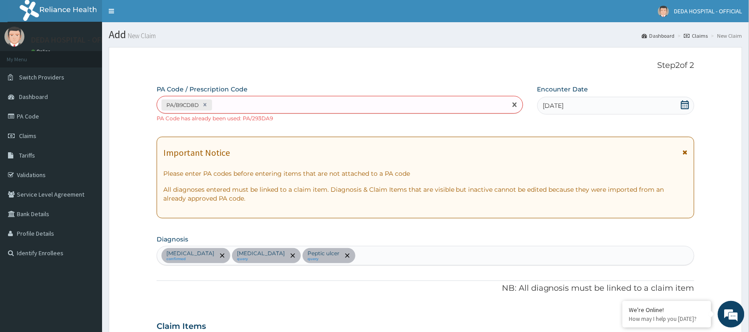
click at [240, 112] on div "PA/B9CD8D" at bounding box center [332, 105] width 350 height 15
paste input "PA/2FA8CD"
type input "PA/2FA8CD"
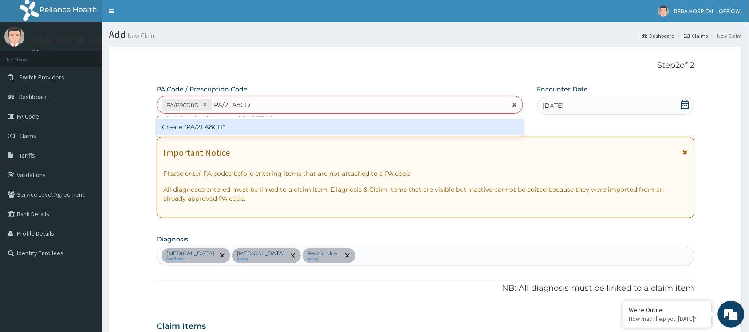
click at [212, 126] on div "Create "PA/2FA8CD"" at bounding box center [340, 127] width 366 height 16
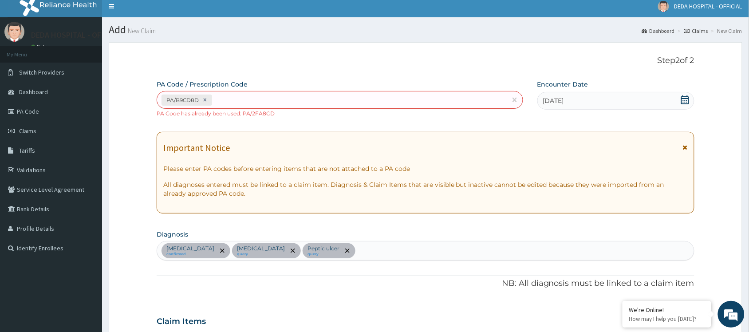
scroll to position [0, 0]
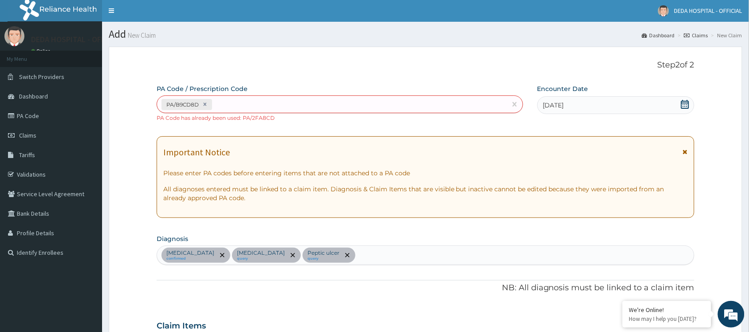
click at [247, 100] on div "PA/B9CD8D" at bounding box center [332, 104] width 350 height 15
paste input "PA/99460F"
type input "PA/99460F"
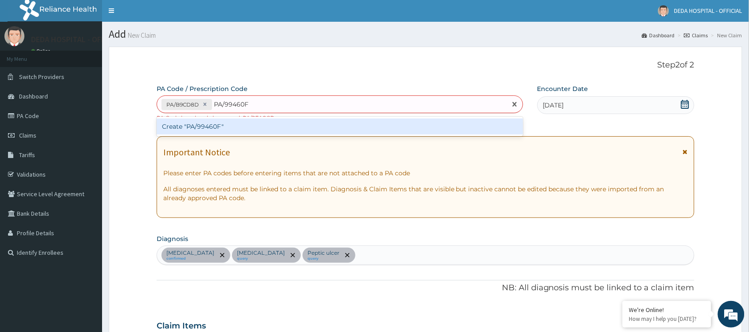
click at [258, 117] on div "Create "PA/99460F"" at bounding box center [340, 127] width 366 height 20
click at [252, 120] on div "Create "PA/99460F"" at bounding box center [340, 126] width 366 height 16
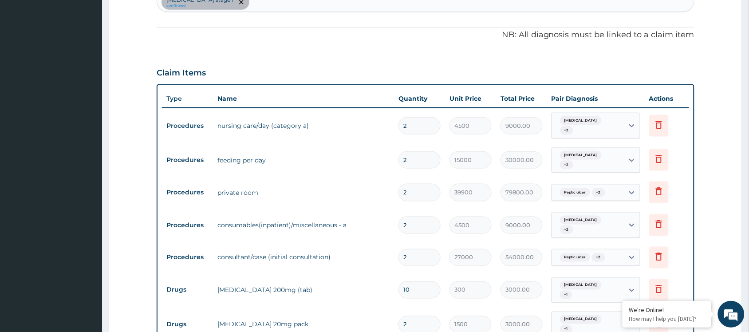
scroll to position [287, 0]
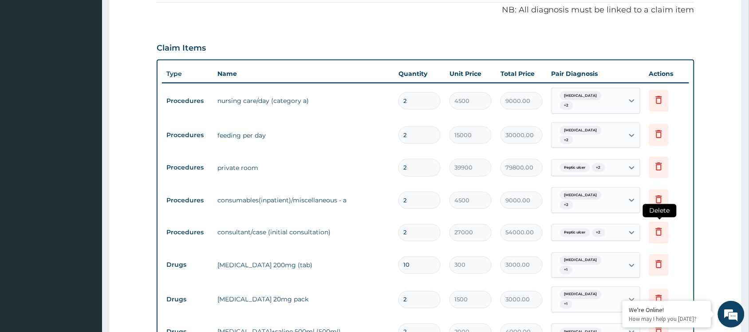
click at [655, 226] on icon at bounding box center [658, 231] width 11 height 11
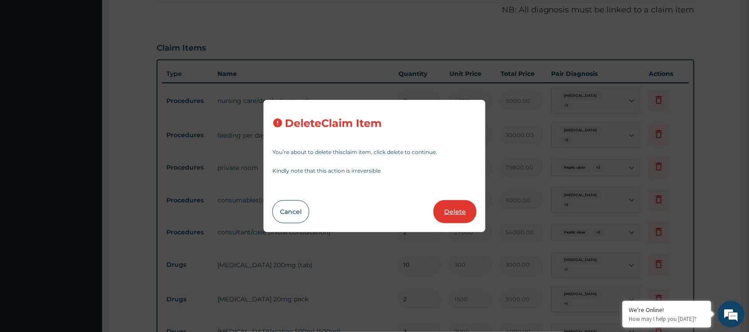
click at [442, 214] on button "Delete" at bounding box center [454, 211] width 43 height 23
type input "10"
type input "300"
type input "3000.00"
type input "2"
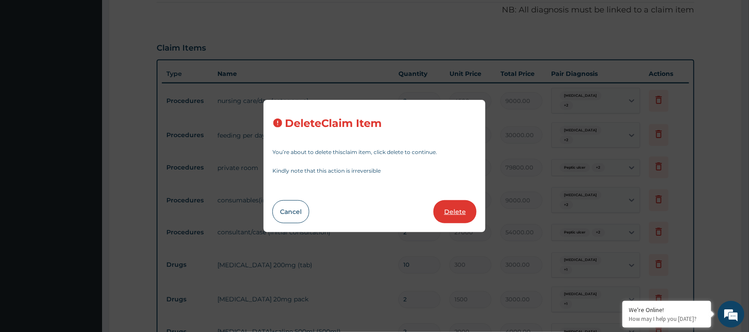
type input "1500"
type input "2000"
type input "4000.00"
type input "20"
type input "60"
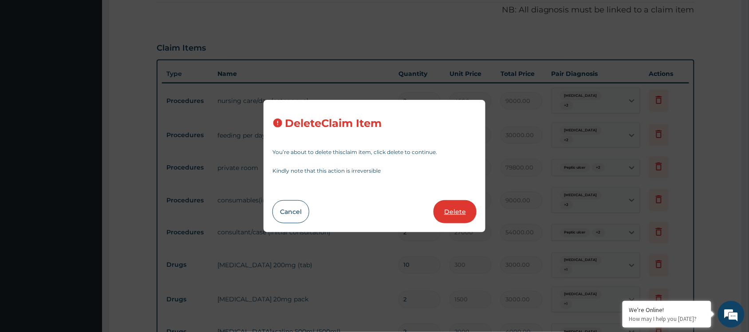
type input "1200.00"
type input "4"
type input "4000"
type input "16000.00"
type input "6"
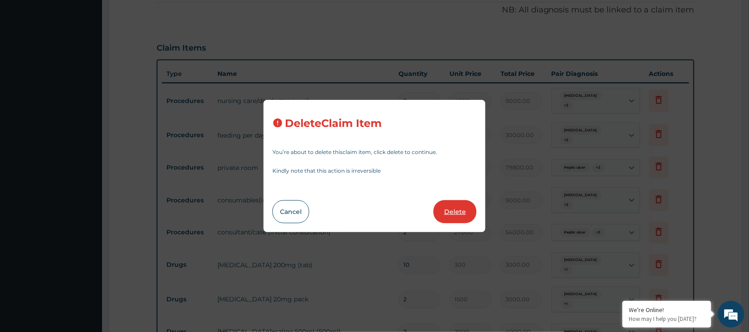
type input "500"
type input "3000.00"
type input "1"
type input "2200"
type input "2200.00"
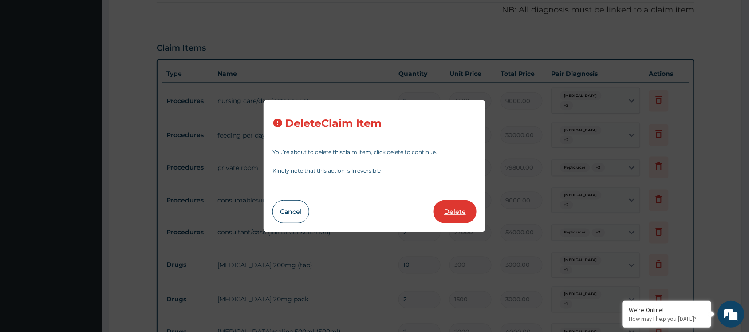
type input "6"
type input "3500"
type input "21000.00"
type input "2"
type input "1500"
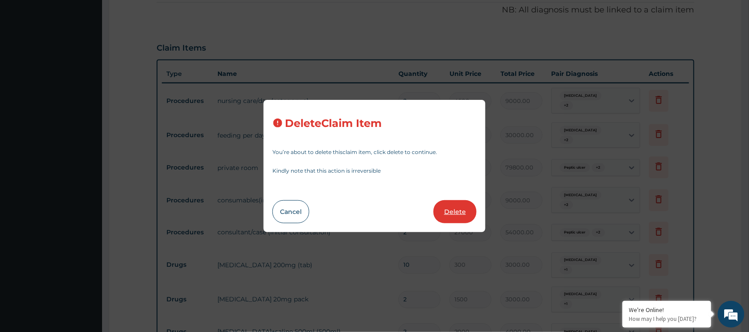
type input "3000.00"
type input "6"
type input "420"
type input "2520.00"
type input "1000"
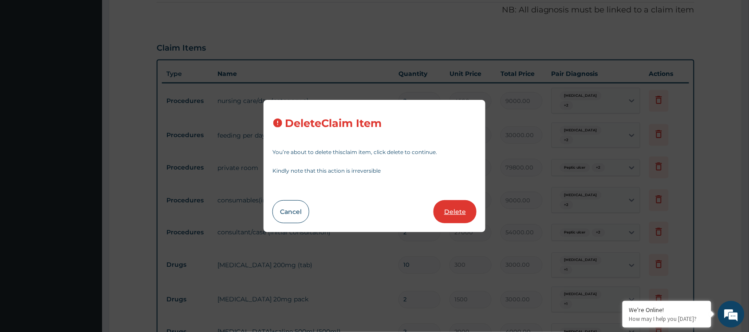
type input "6000.00"
type input "1"
type input "500"
type input "500.00"
type input "11970"
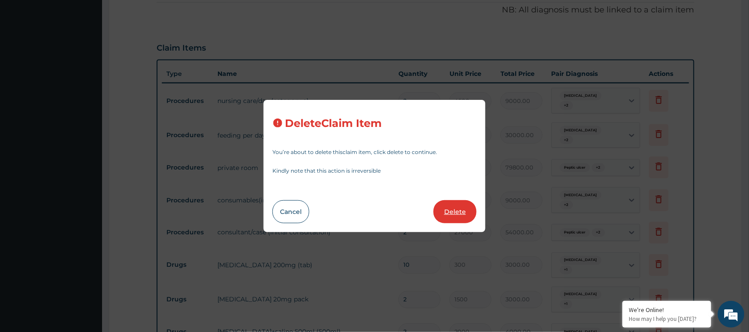
type input "11970.00"
type input "5700"
type input "5700.00"
type input "14250"
type input "14250.00"
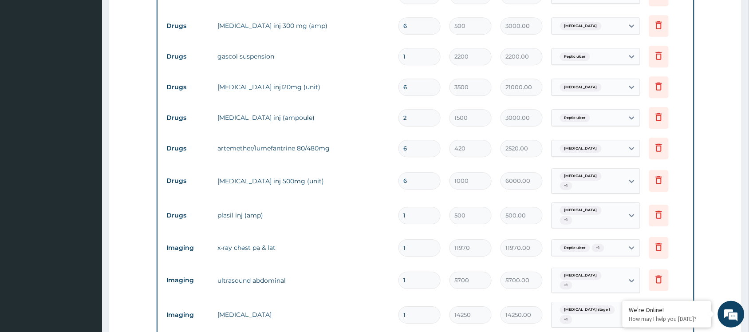
scroll to position [731, 0]
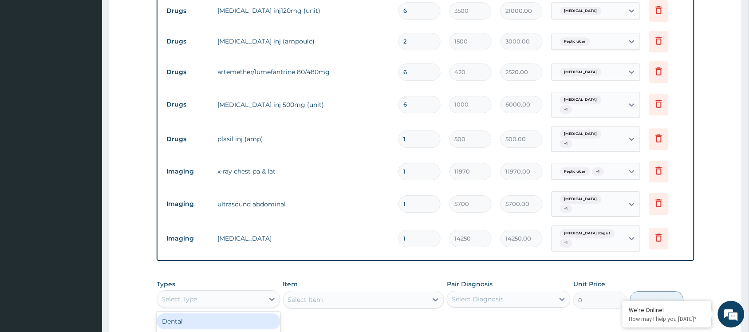
click at [209, 292] on div "Select Type" at bounding box center [210, 299] width 107 height 14
drag, startPoint x: 357, startPoint y: 285, endPoint x: 349, endPoint y: 268, distance: 19.1
click at [333, 292] on div "Select Item" at bounding box center [355, 299] width 145 height 14
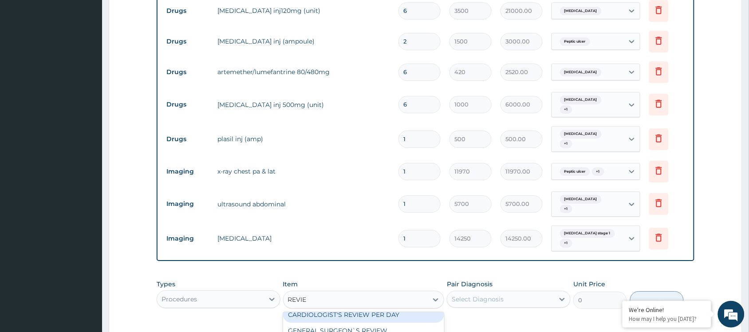
scroll to position [0, 0]
type input "REVIEW"
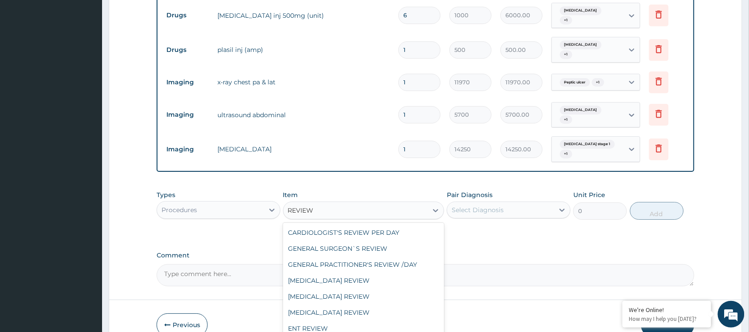
scroll to position [7, 0]
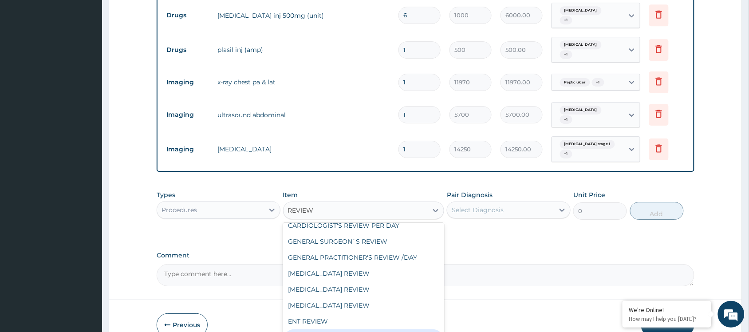
type input "16200"
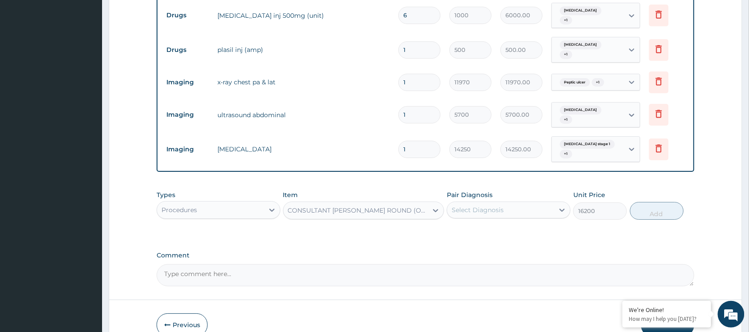
click at [478, 205] on div "Select Diagnosis" at bounding box center [478, 209] width 52 height 9
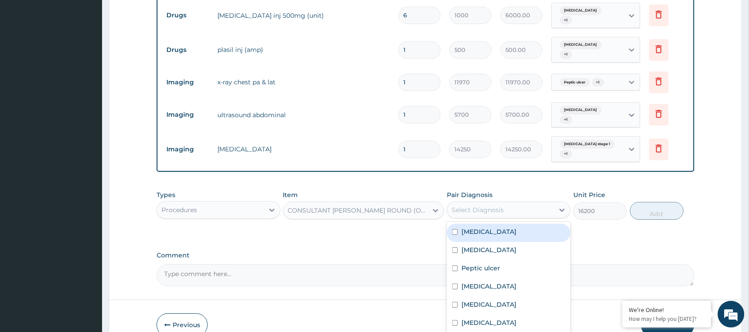
click at [465, 227] on label "Sepsis" at bounding box center [488, 231] width 55 height 9
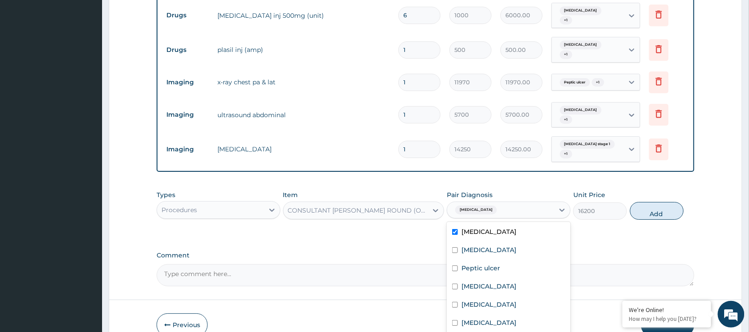
click at [465, 224] on div "Sepsis" at bounding box center [509, 233] width 124 height 18
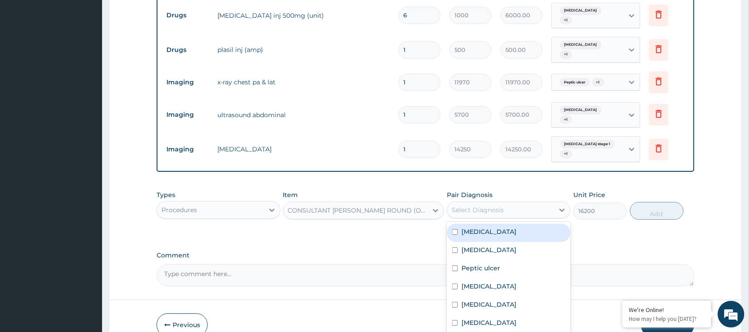
click at [466, 227] on label "Sepsis" at bounding box center [488, 231] width 55 height 9
checkbox input "true"
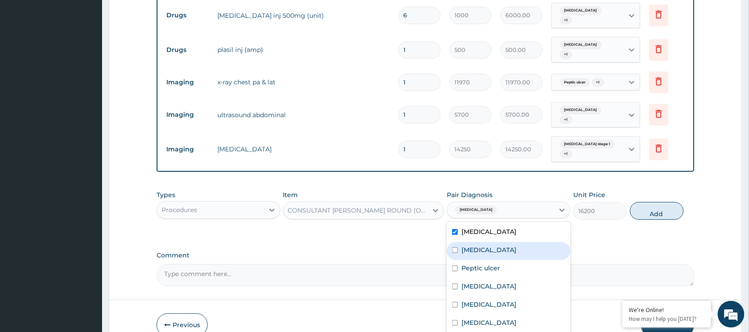
drag, startPoint x: 460, startPoint y: 196, endPoint x: 460, endPoint y: 205, distance: 8.4
click at [460, 242] on div "Malaria" at bounding box center [509, 251] width 124 height 18
checkbox input "true"
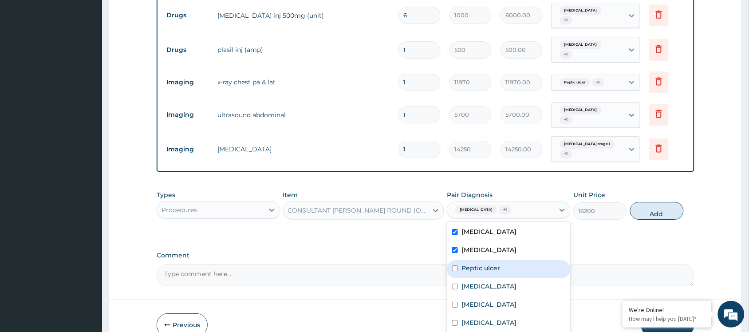
click at [462, 264] on label "Peptic ulcer" at bounding box center [480, 268] width 39 height 9
checkbox input "true"
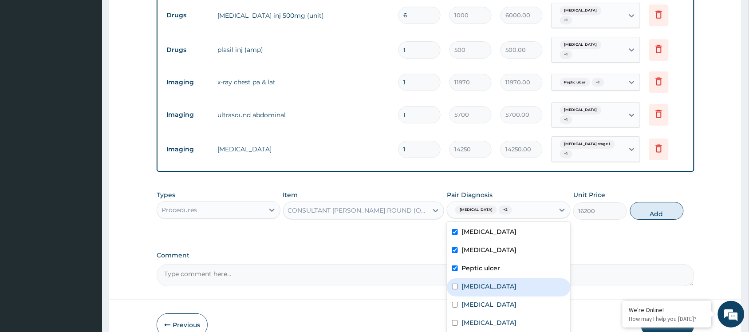
drag, startPoint x: 461, startPoint y: 236, endPoint x: 460, endPoint y: 267, distance: 31.5
click at [461, 282] on label "Chest pain" at bounding box center [488, 286] width 55 height 9
checkbox input "true"
click at [462, 300] on label "Falciparum malaria" at bounding box center [488, 304] width 55 height 9
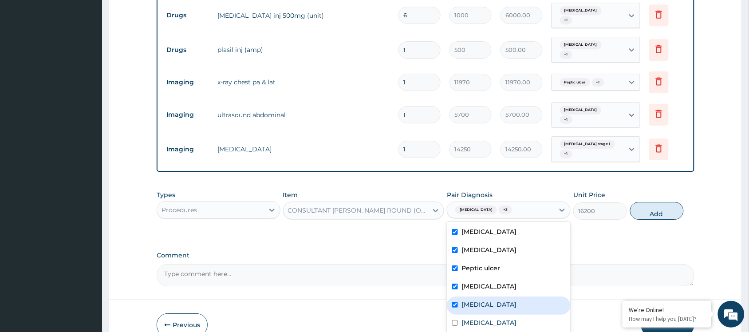
checkbox input "true"
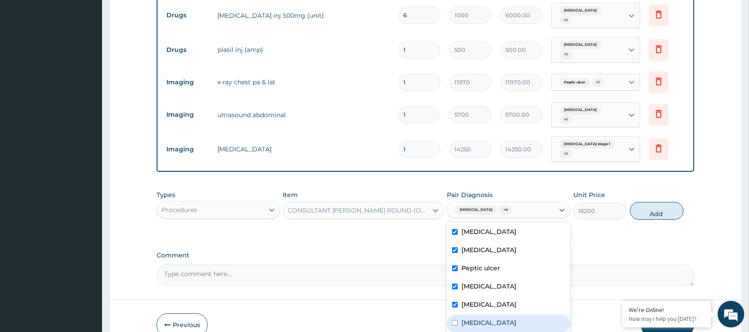
click at [458, 315] on div "Acute abdomen" at bounding box center [509, 324] width 124 height 18
checkbox input "true"
drag, startPoint x: 456, startPoint y: 291, endPoint x: 531, endPoint y: 218, distance: 104.5
click at [464, 280] on div "Sepsis Malaria Peptic ulcer Chest pain Falciparum malaria Acute abdomen Vomitin…" at bounding box center [509, 288] width 124 height 133
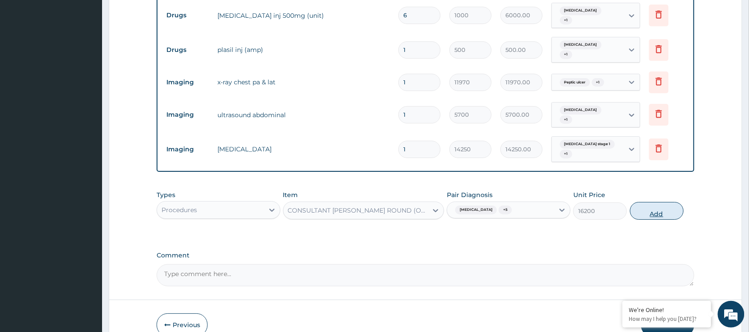
click at [642, 202] on button "Add" at bounding box center [657, 211] width 54 height 18
type input "0"
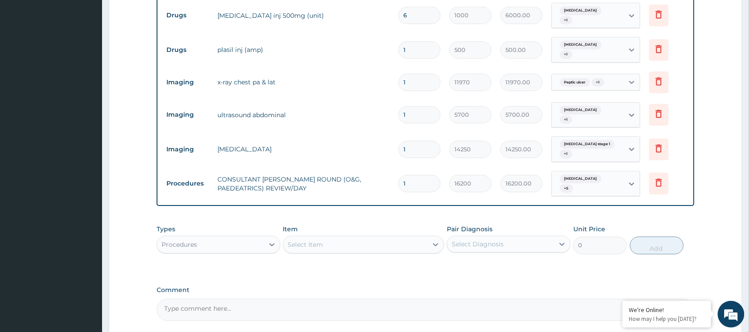
type input "0.00"
type input "2"
type input "32400.00"
type input "2"
drag, startPoint x: 544, startPoint y: 241, endPoint x: 548, endPoint y: 238, distance: 5.4
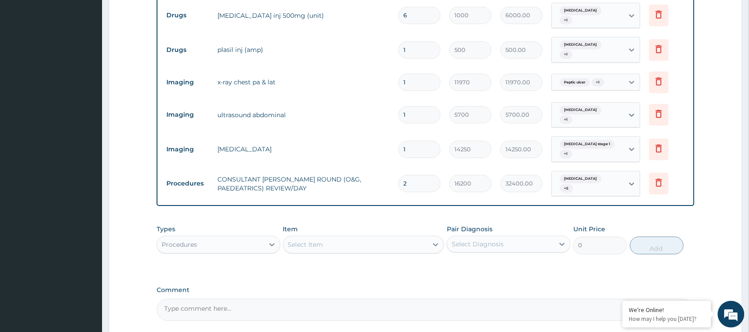
click at [544, 286] on label "Comment" at bounding box center [426, 290] width 538 height 8
click at [544, 299] on textarea "Comment" at bounding box center [426, 310] width 538 height 22
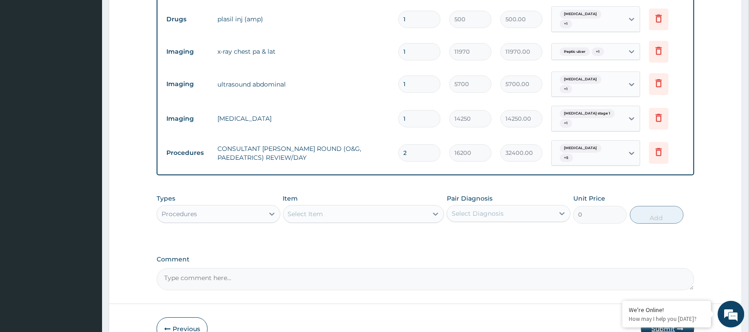
click at [654, 317] on button "Submit" at bounding box center [667, 328] width 53 height 23
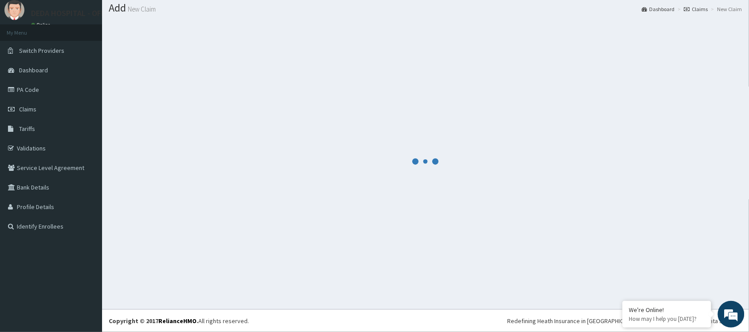
scroll to position [27, 0]
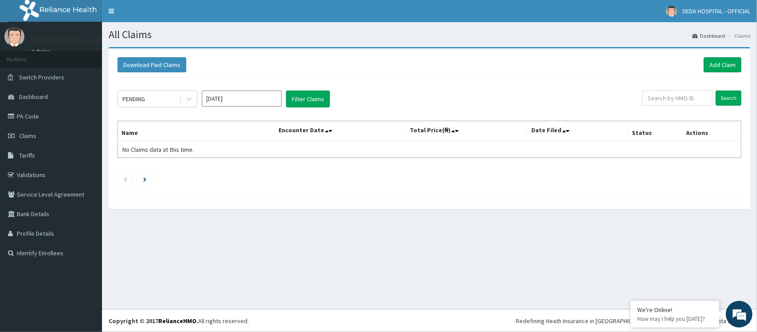
click at [311, 228] on div "All Claims Dashboard Claims Download Paid Claims Add Claim × Note you can only …" at bounding box center [429, 165] width 655 height 287
click at [244, 105] on input "[DATE]" at bounding box center [242, 99] width 80 height 16
click at [239, 171] on div "Aug" at bounding box center [242, 173] width 18 height 16
type input "[DATE]"
click at [310, 103] on button "Filter Claims" at bounding box center [308, 99] width 44 height 17
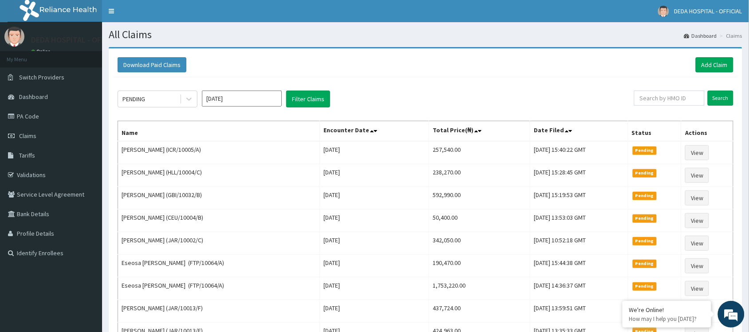
drag, startPoint x: 375, startPoint y: 75, endPoint x: 411, endPoint y: 73, distance: 35.6
click at [375, 75] on div "Download Paid Claims Add Claim" at bounding box center [425, 65] width 625 height 24
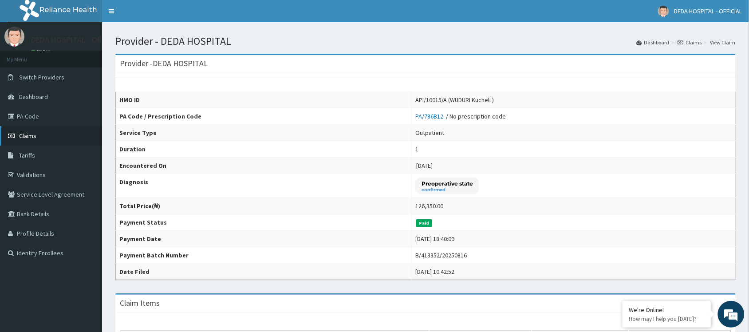
click at [42, 138] on link "Claims" at bounding box center [51, 136] width 102 height 20
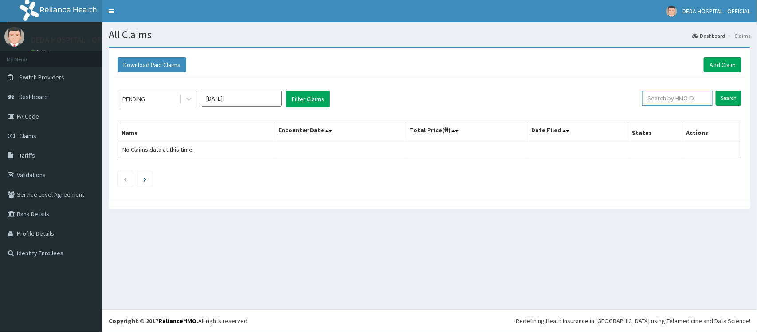
click at [666, 97] on input "text" at bounding box center [677, 98] width 71 height 15
paste input "NQR/10008/E"
type input "NQR/10008/E"
click at [726, 97] on input "Search" at bounding box center [729, 98] width 26 height 15
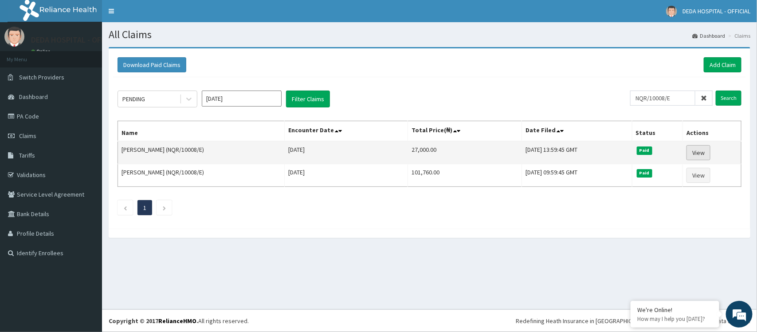
click at [703, 153] on link "View" at bounding box center [699, 152] width 24 height 15
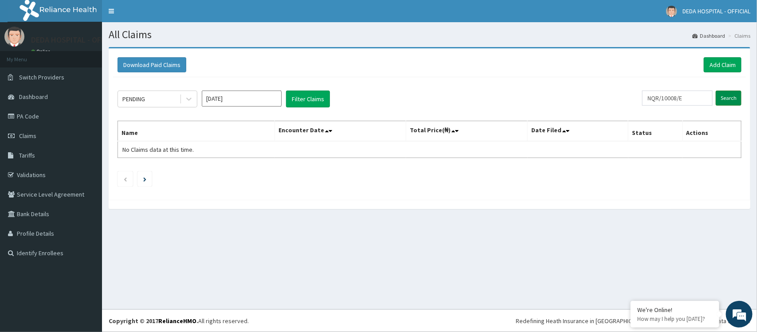
click at [730, 94] on input "Search" at bounding box center [729, 98] width 26 height 15
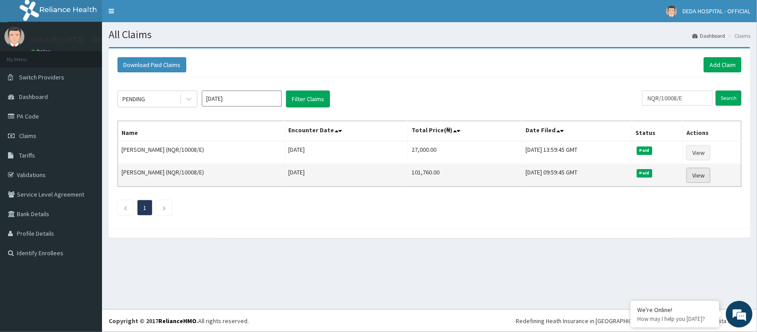
click at [699, 175] on link "View" at bounding box center [699, 175] width 24 height 15
